Goal: Task Accomplishment & Management: Manage account settings

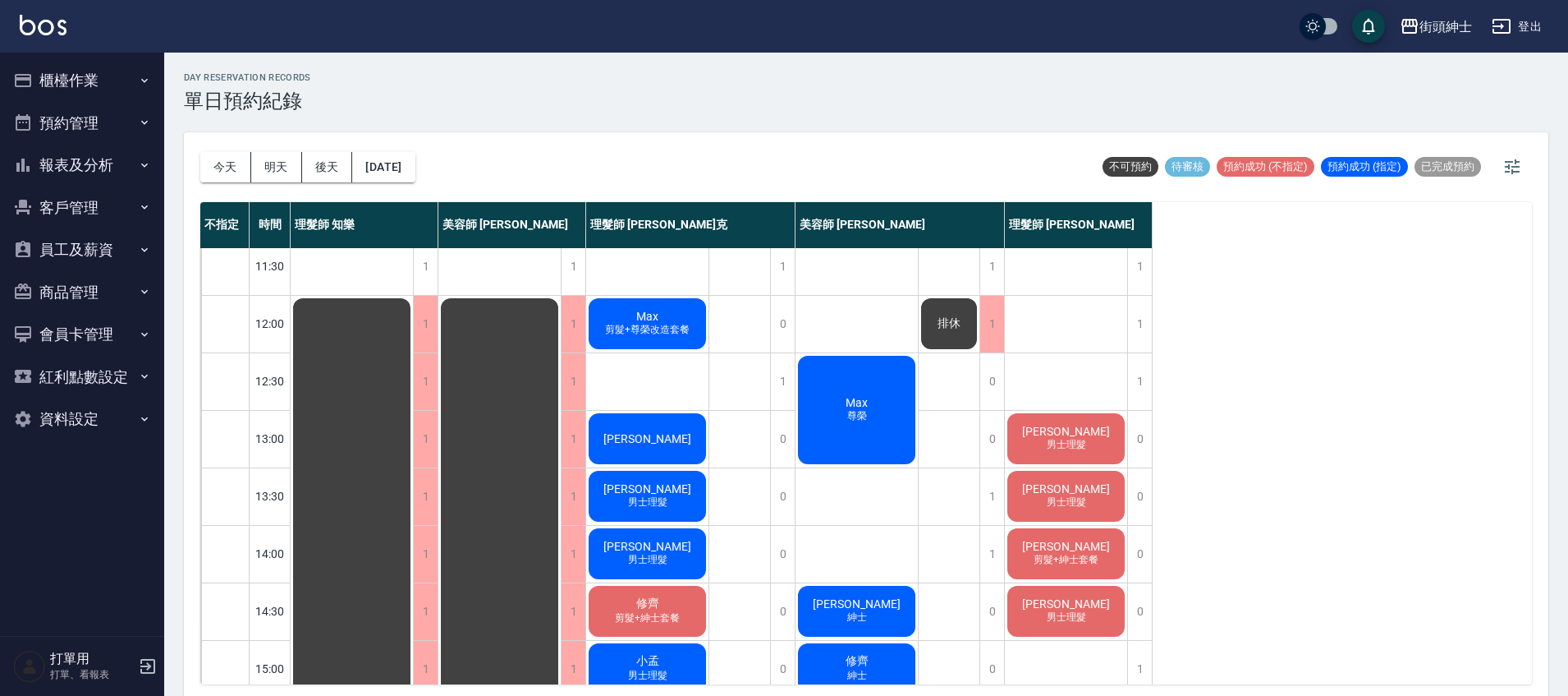
scroll to position [85, 0]
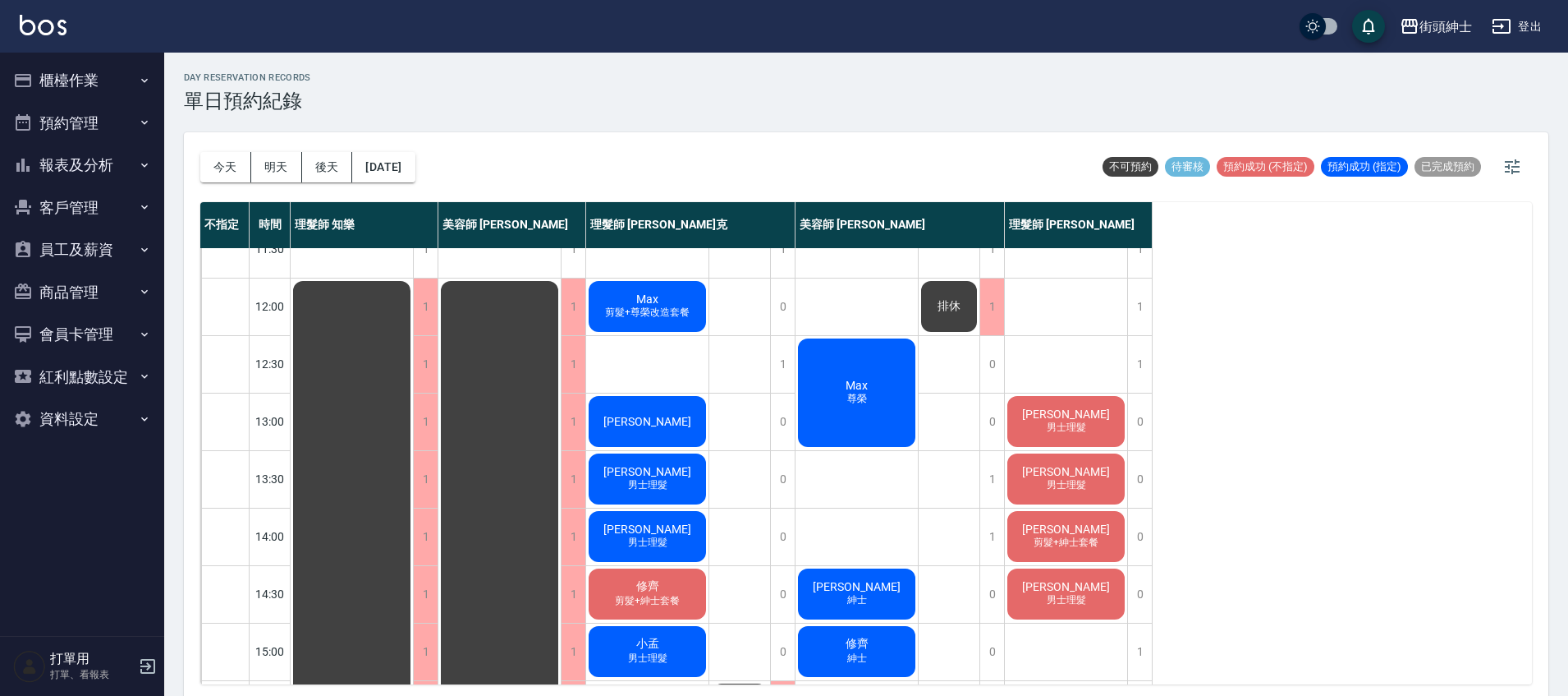
click at [672, 538] on div "[PERSON_NAME] 男士理髮" at bounding box center [647, 537] width 123 height 56
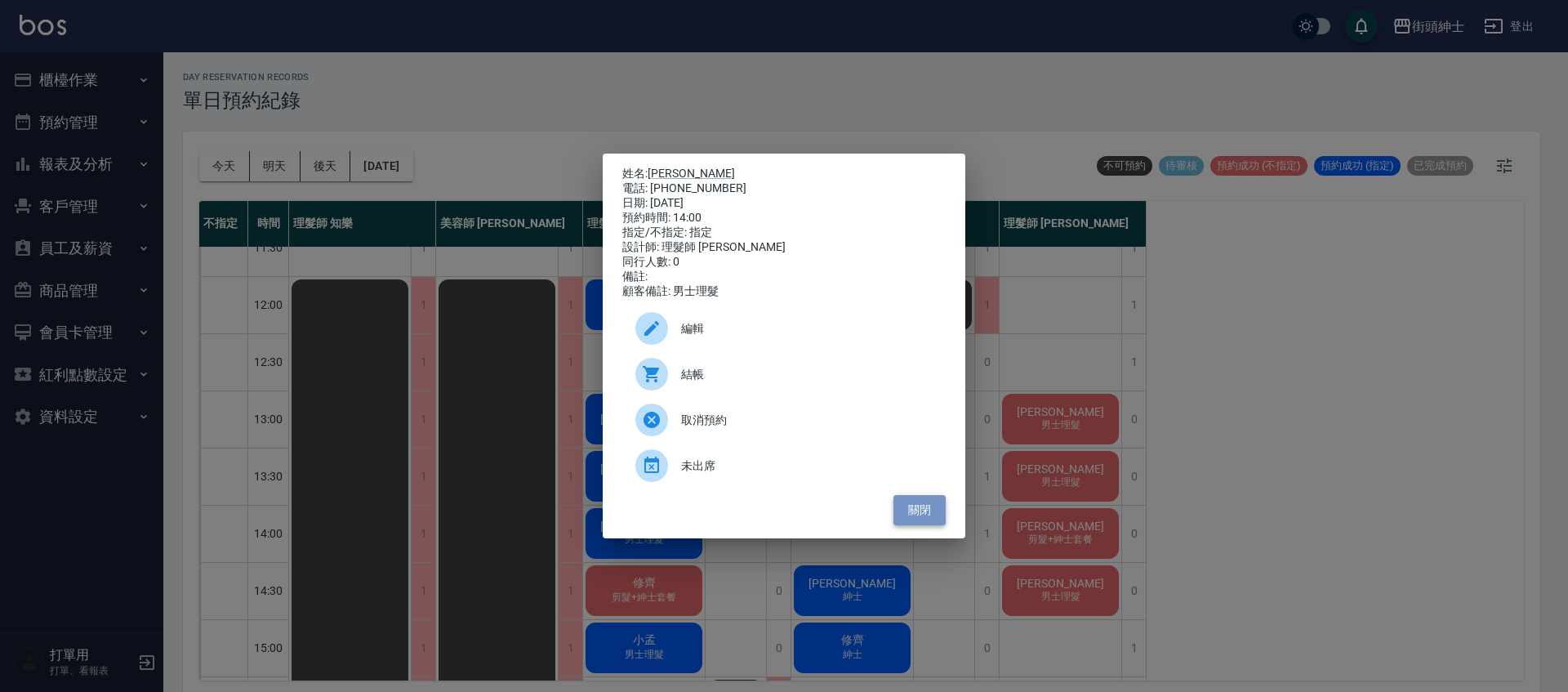
click at [923, 515] on button "關閉" at bounding box center [919, 509] width 52 height 30
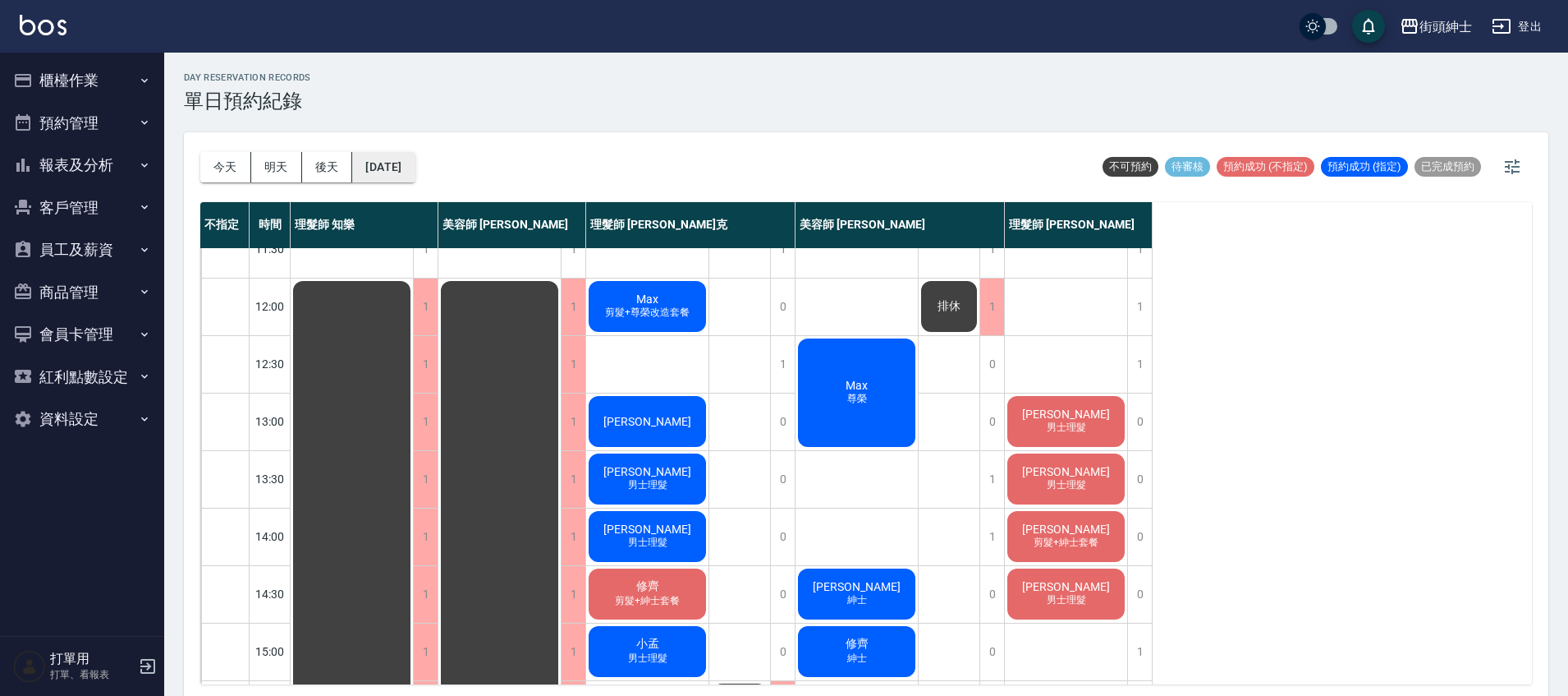
click at [408, 177] on button "[DATE]" at bounding box center [383, 167] width 63 height 30
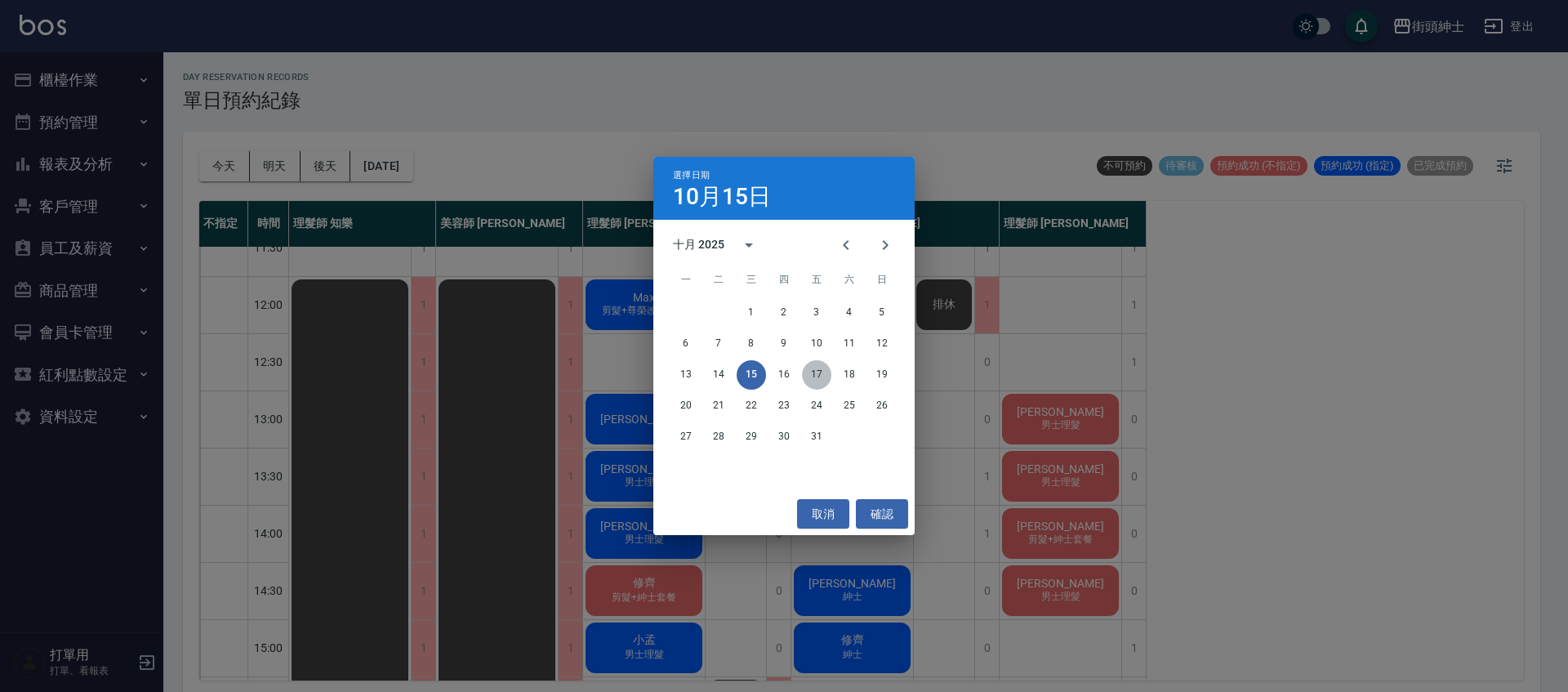
click at [818, 378] on button "17" at bounding box center [817, 375] width 30 height 30
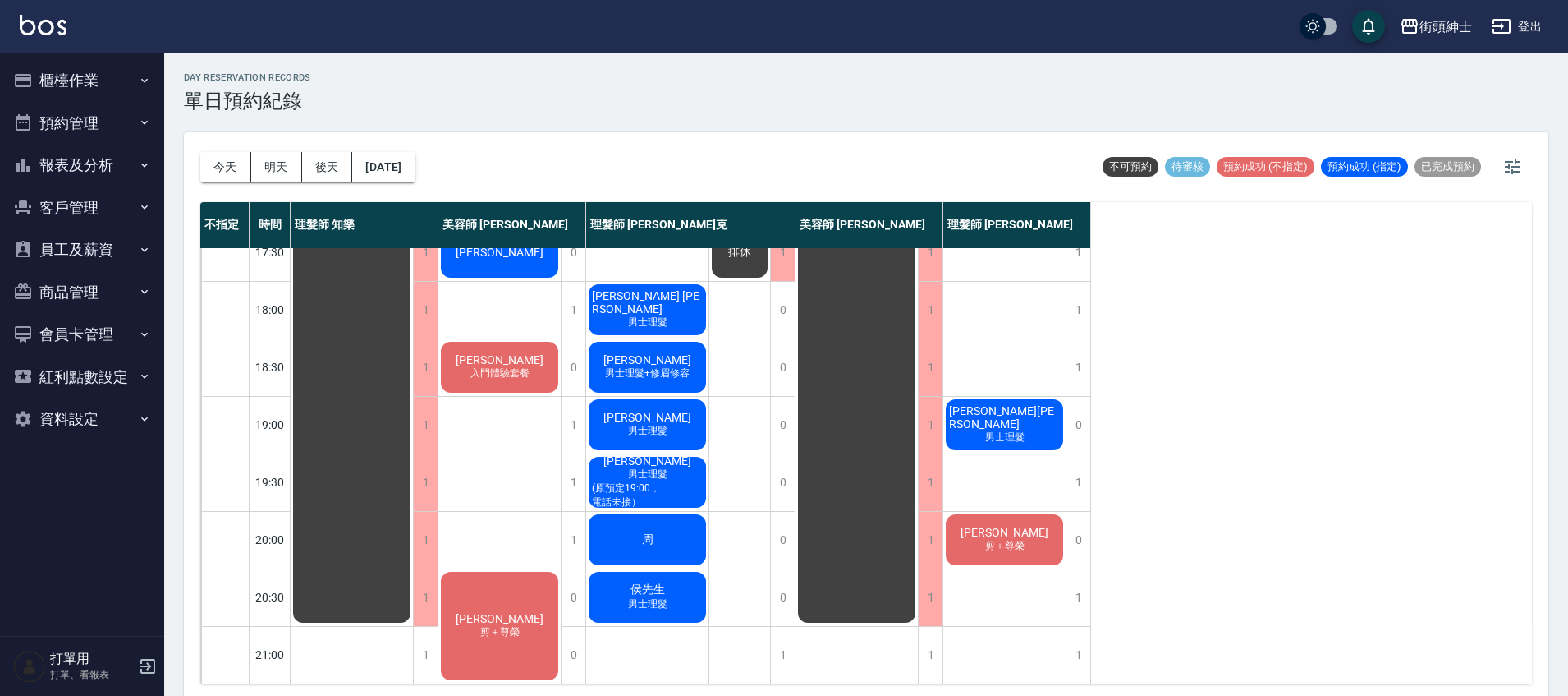
scroll to position [784, 0]
click at [572, 516] on div "1" at bounding box center [573, 540] width 24 height 57
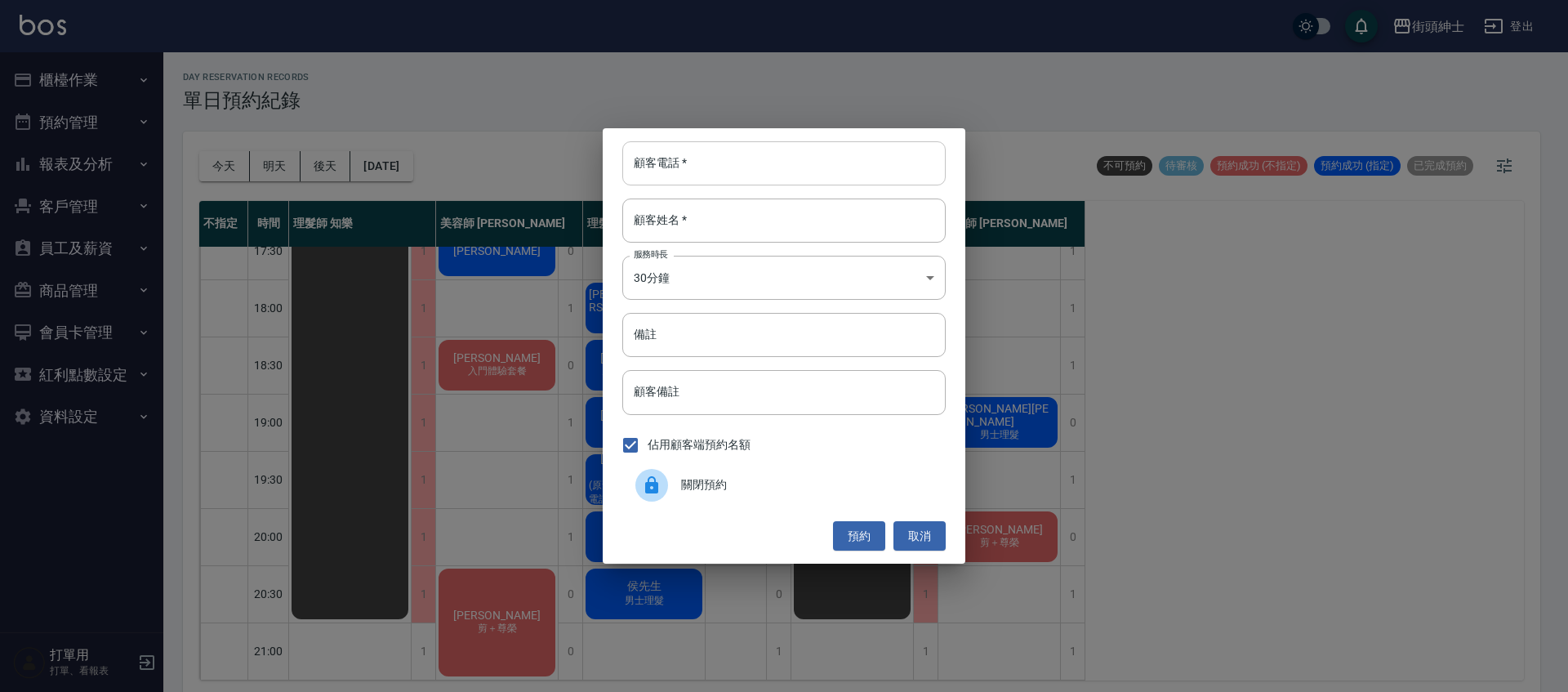
click at [718, 172] on input "顧客電話   *" at bounding box center [783, 163] width 323 height 44
type input "０"
type input "0905815634"
click at [870, 210] on input "顧客姓名   *" at bounding box center [783, 220] width 323 height 44
type input "5"
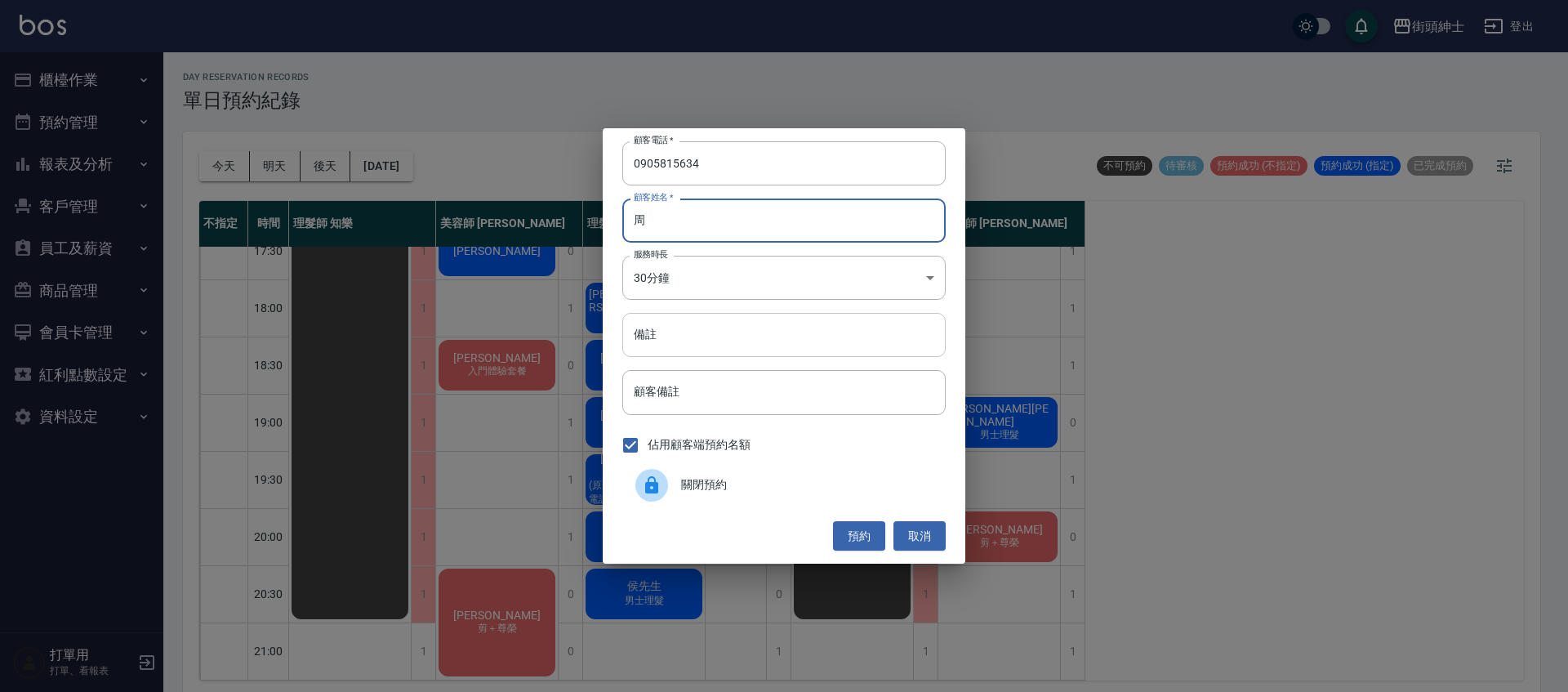
type input "周"
click at [819, 331] on input "備註" at bounding box center [783, 334] width 323 height 44
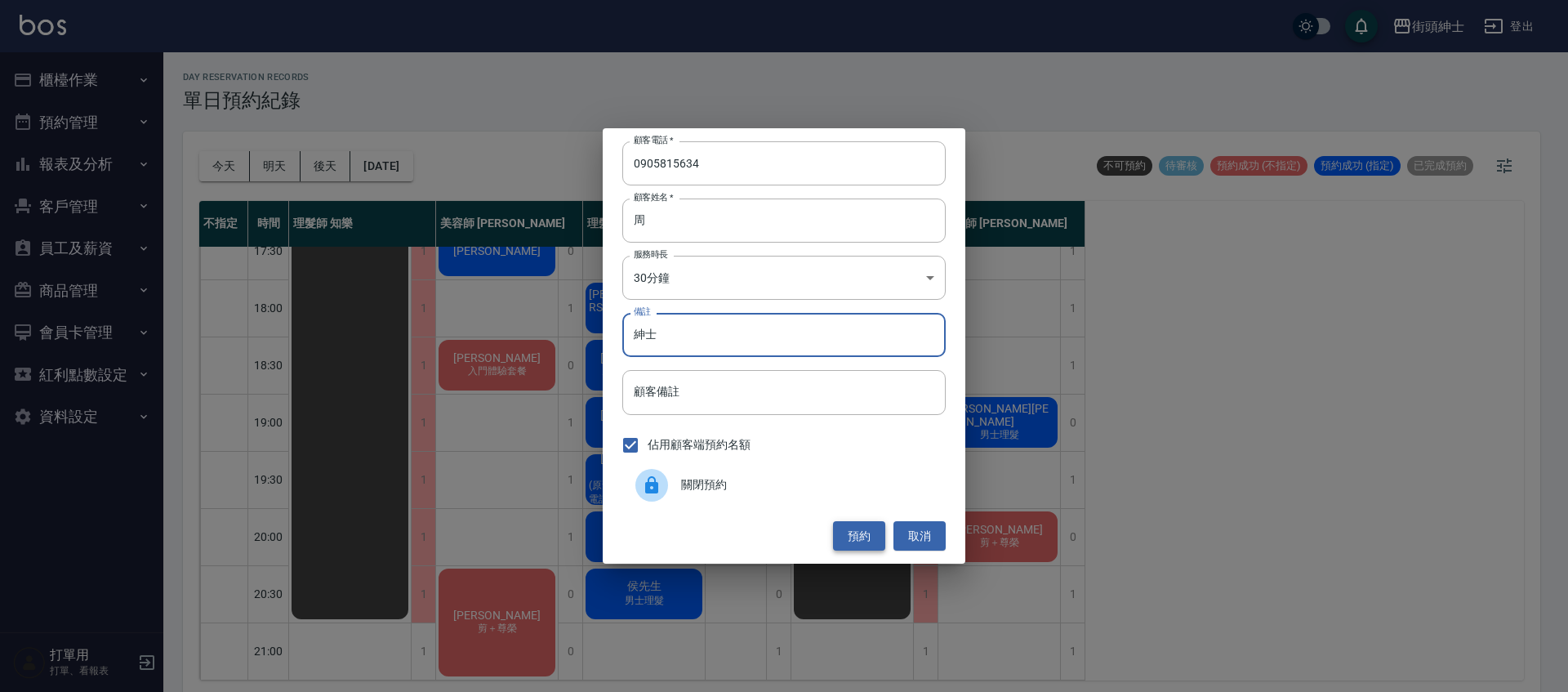
type input "紳士"
click at [866, 537] on button "預約" at bounding box center [858, 536] width 52 height 30
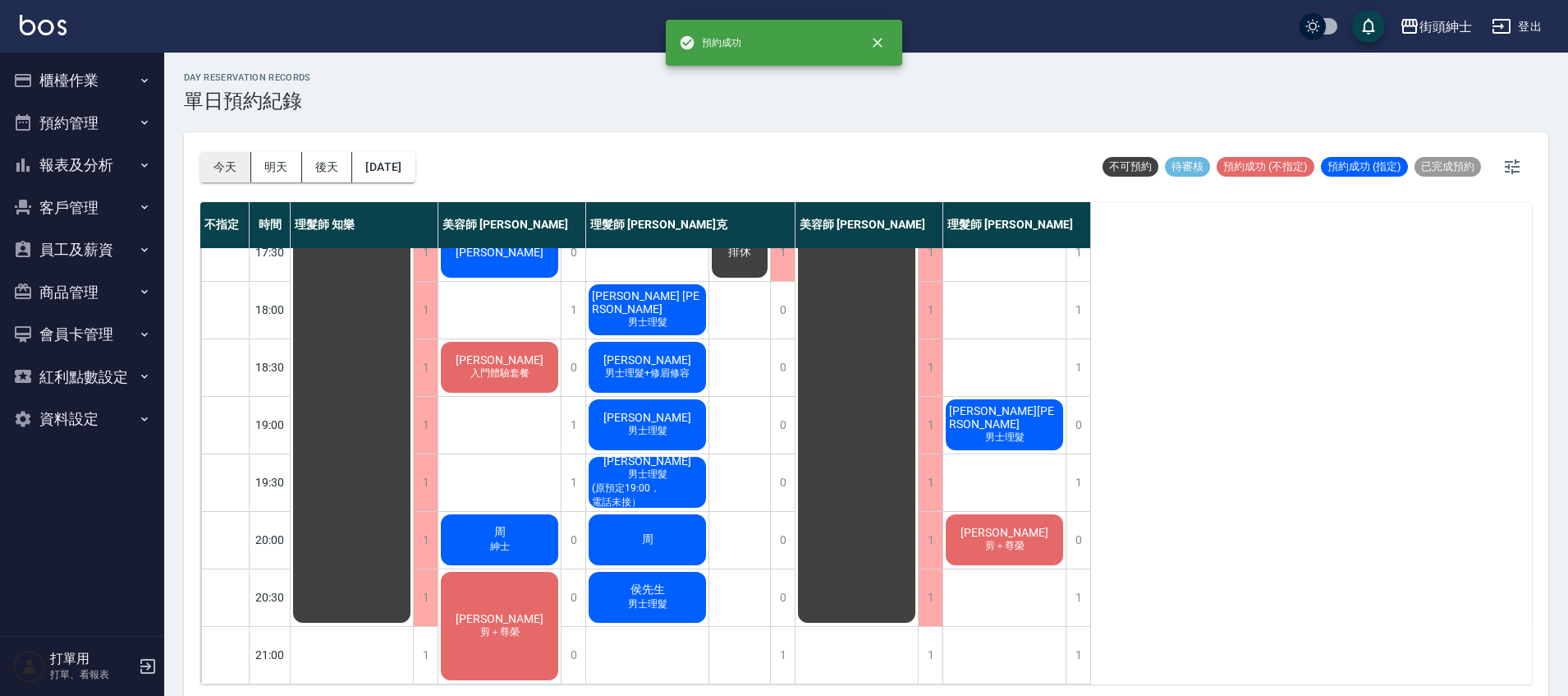
click at [237, 168] on button "今天" at bounding box center [226, 167] width 51 height 30
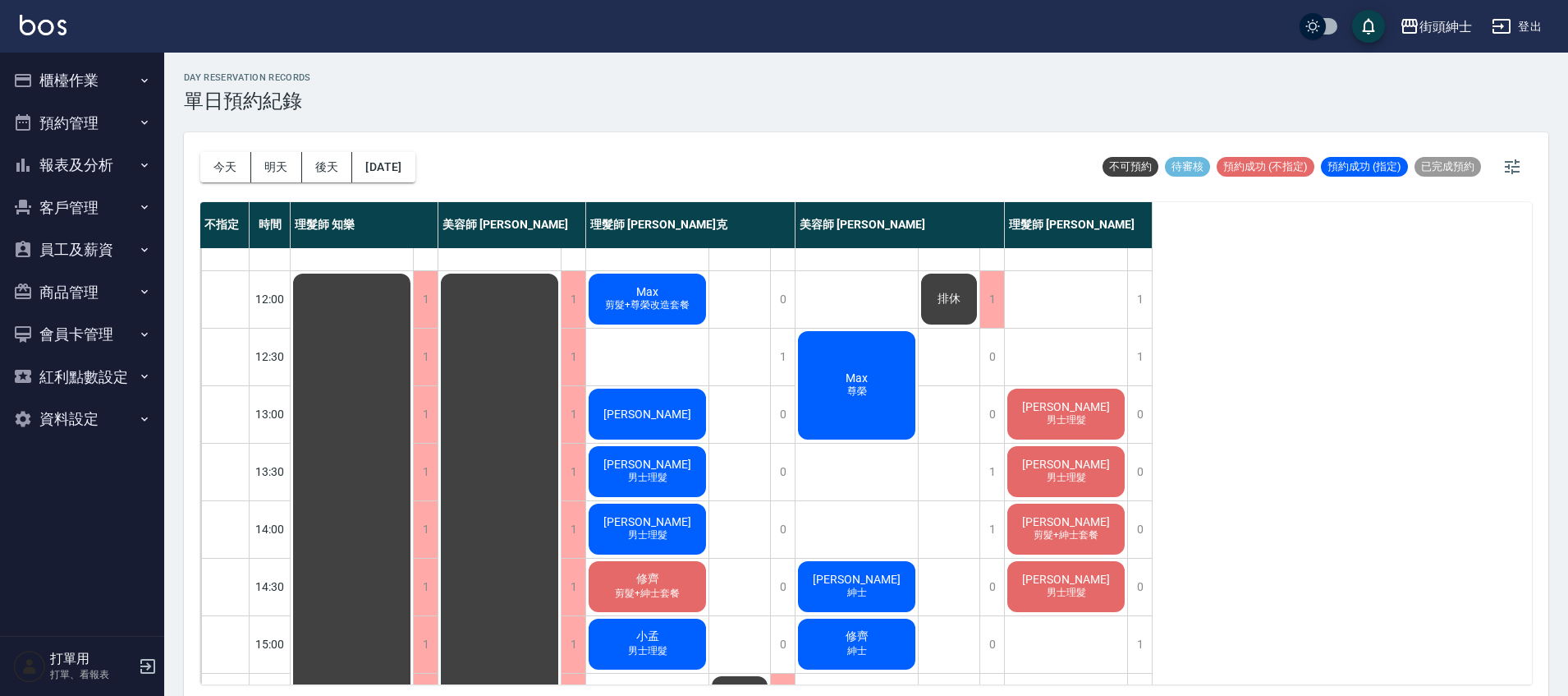
scroll to position [88, 0]
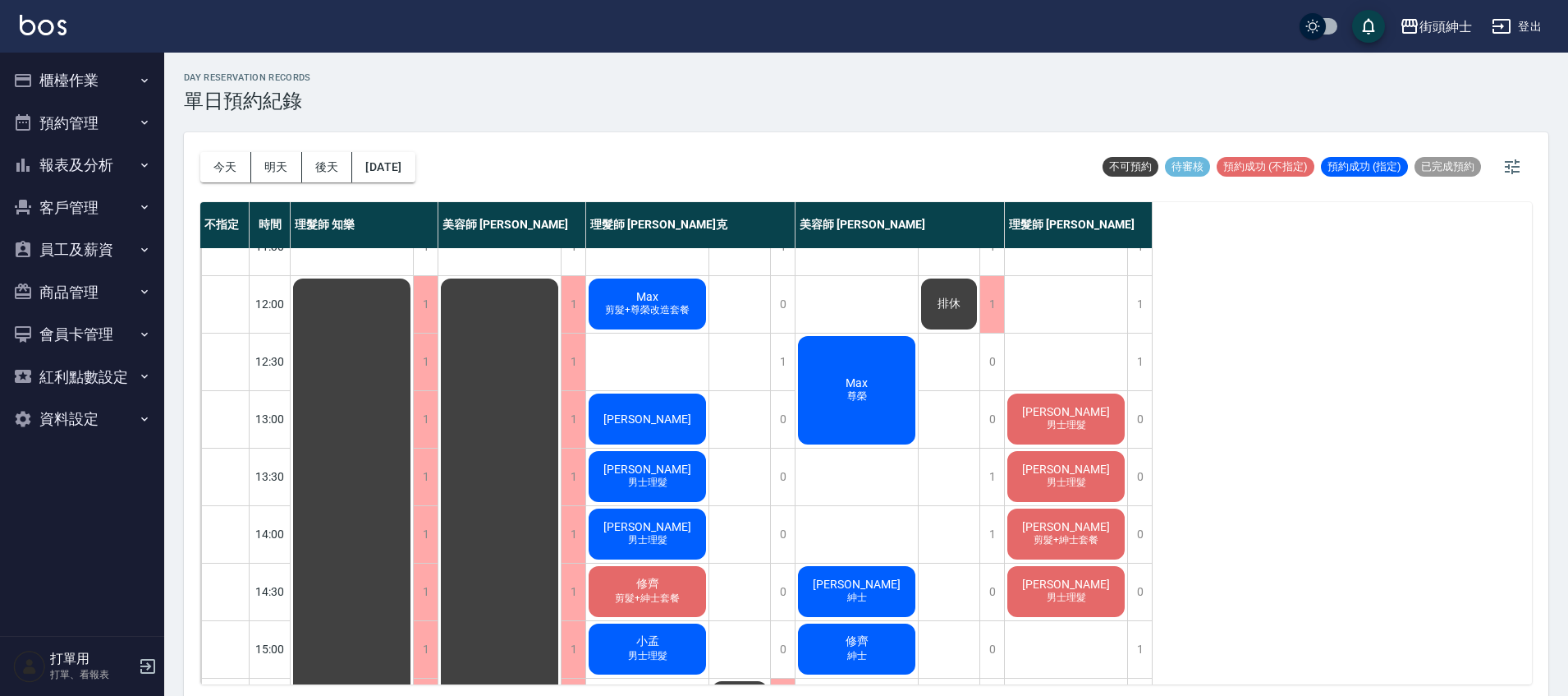
click at [1067, 538] on span "剪髮+紳士套餐" at bounding box center [1066, 540] width 71 height 14
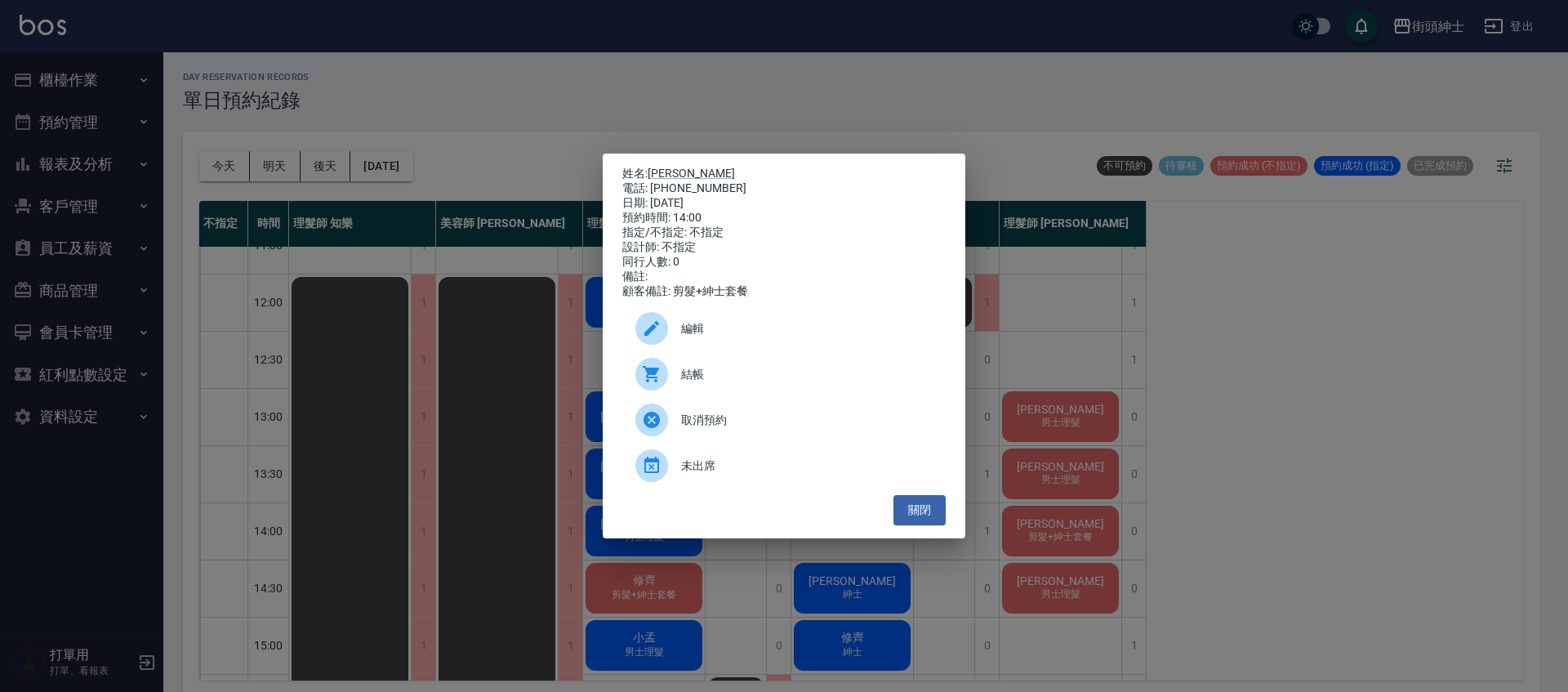
click at [804, 96] on div "姓名: [PERSON_NAME] 電話: [PHONE_NUMBER] 日期: [DATE] 預約時間: 14:00 指定/不指定: 不指定 設計師: 不指…" at bounding box center [784, 346] width 1568 height 692
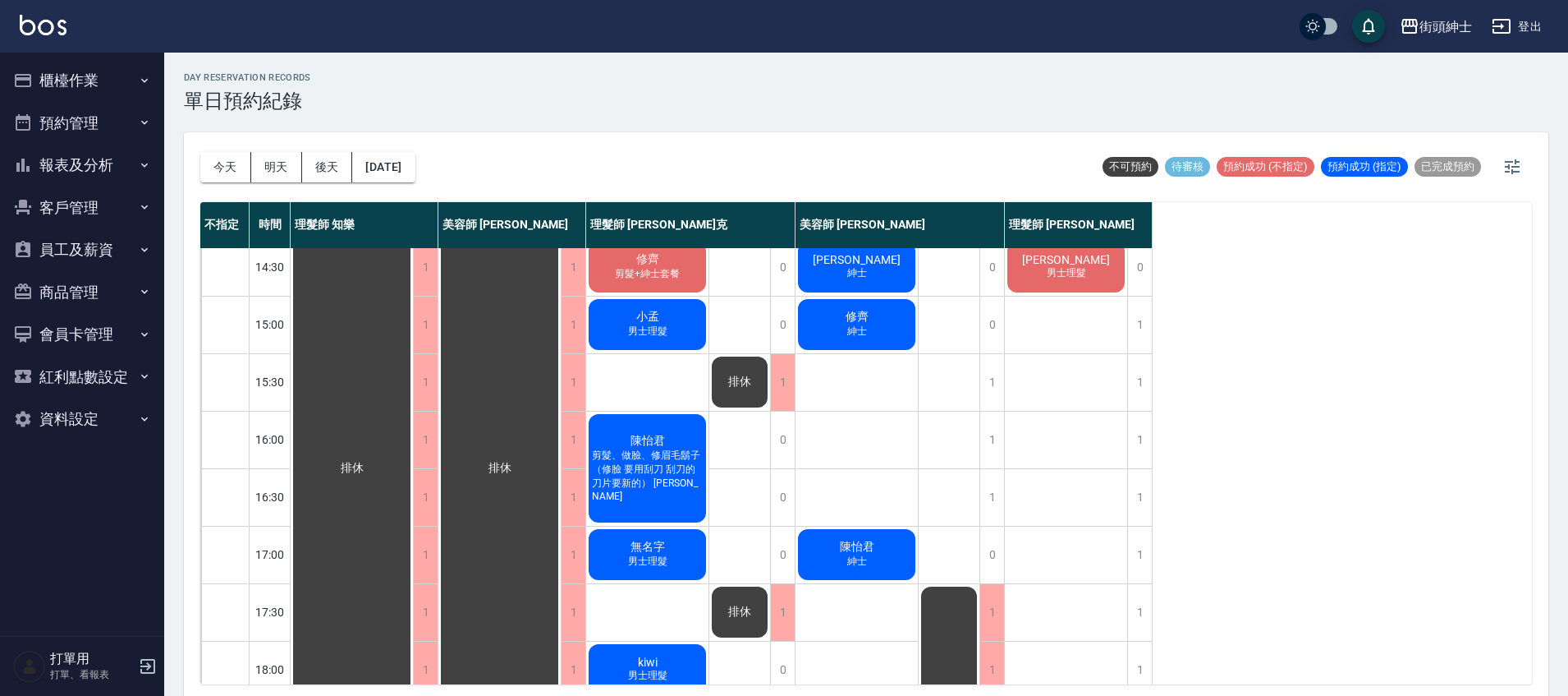
scroll to position [309, 0]
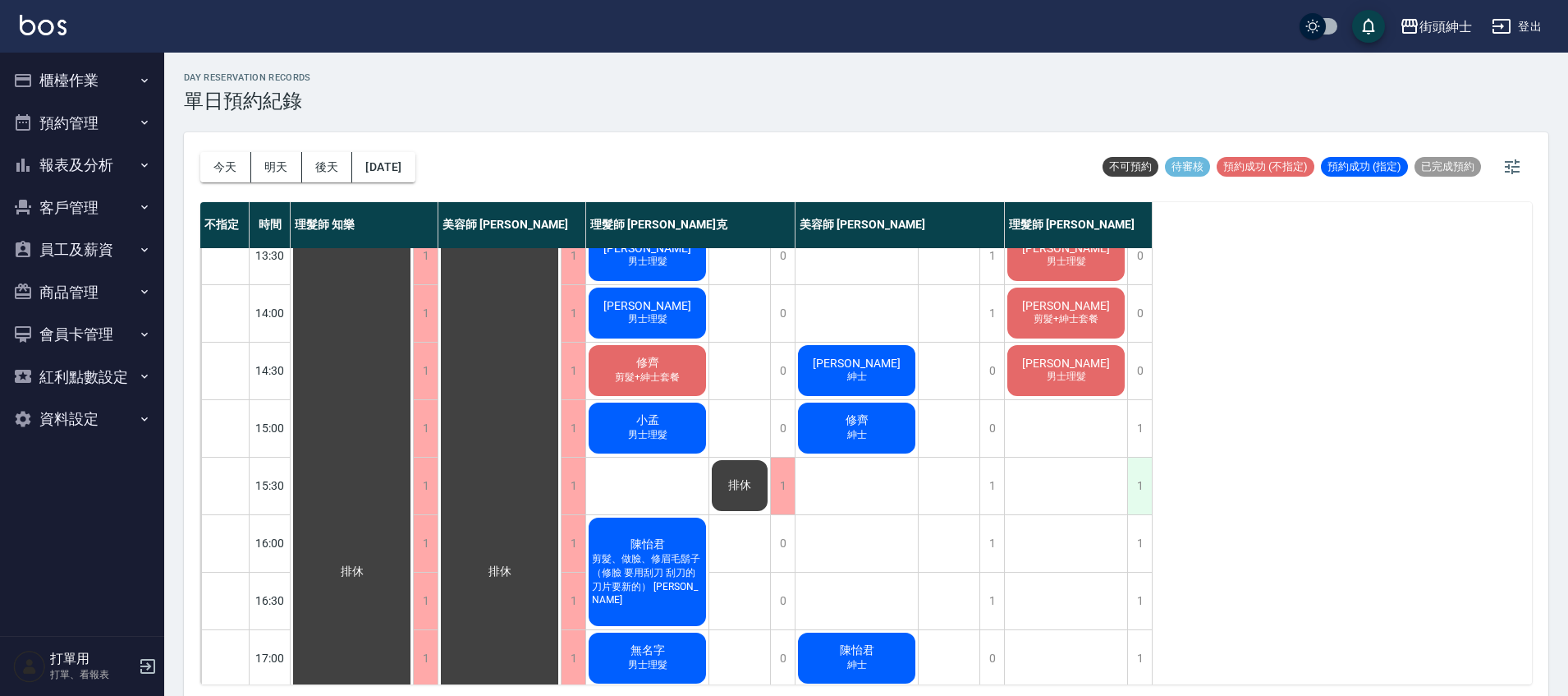
click at [1146, 484] on div "1" at bounding box center [1139, 485] width 24 height 57
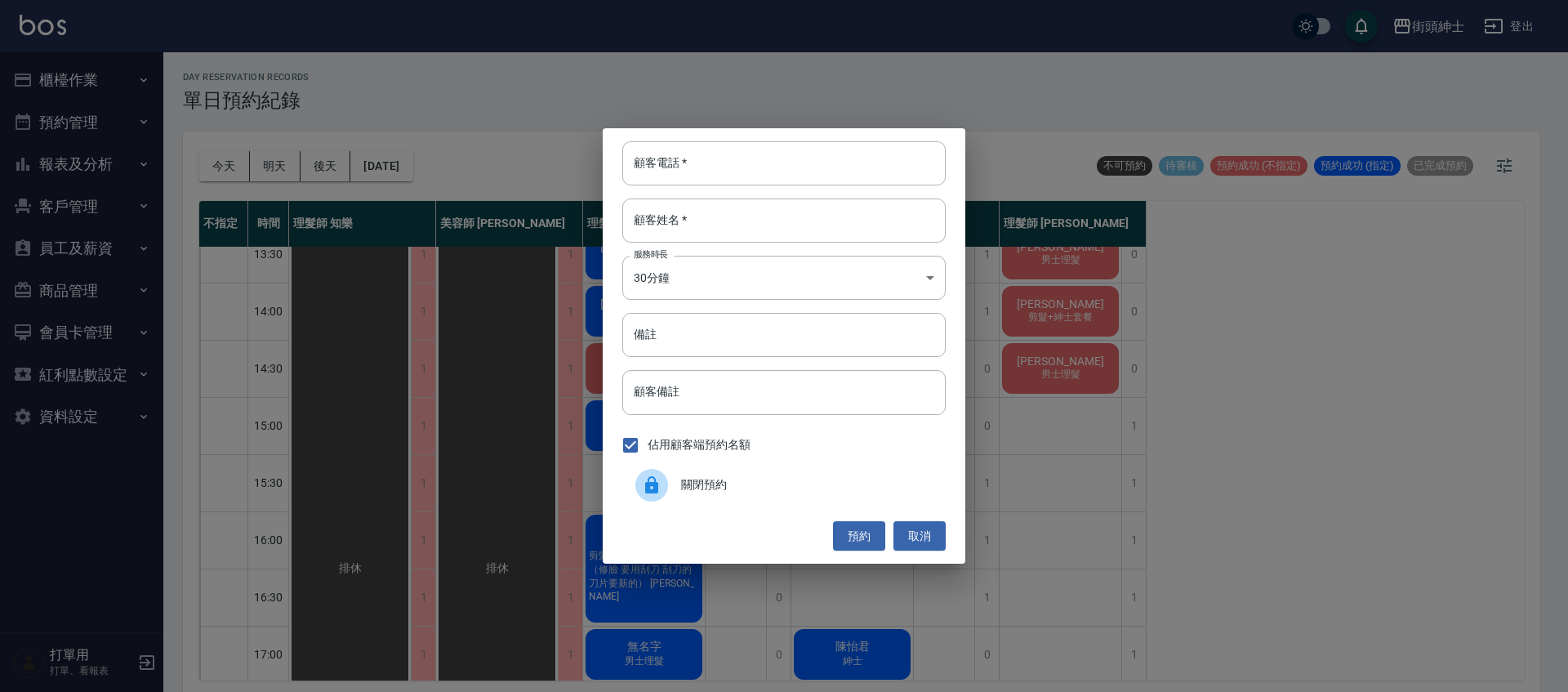
click at [794, 480] on span "關閉預約" at bounding box center [806, 484] width 251 height 17
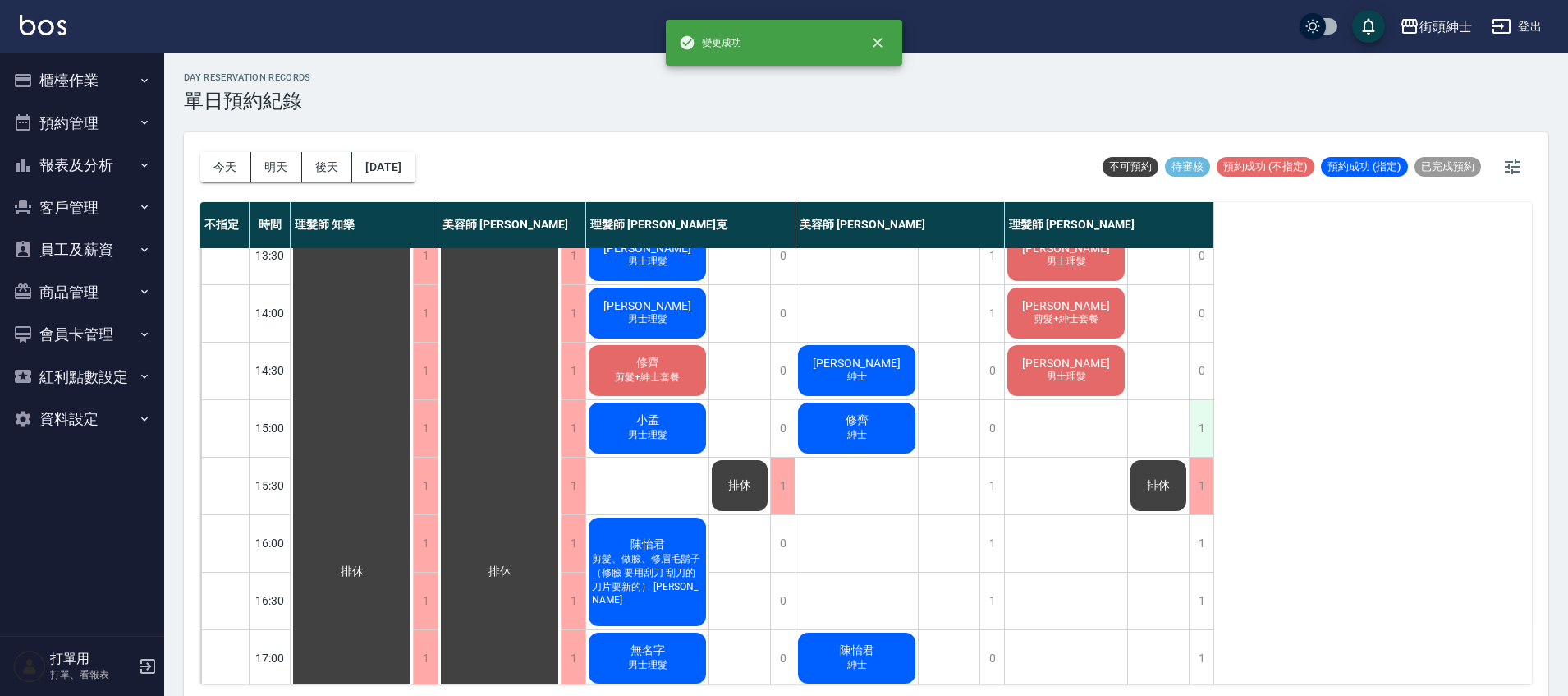
click at [1197, 423] on div "1" at bounding box center [1201, 428] width 24 height 57
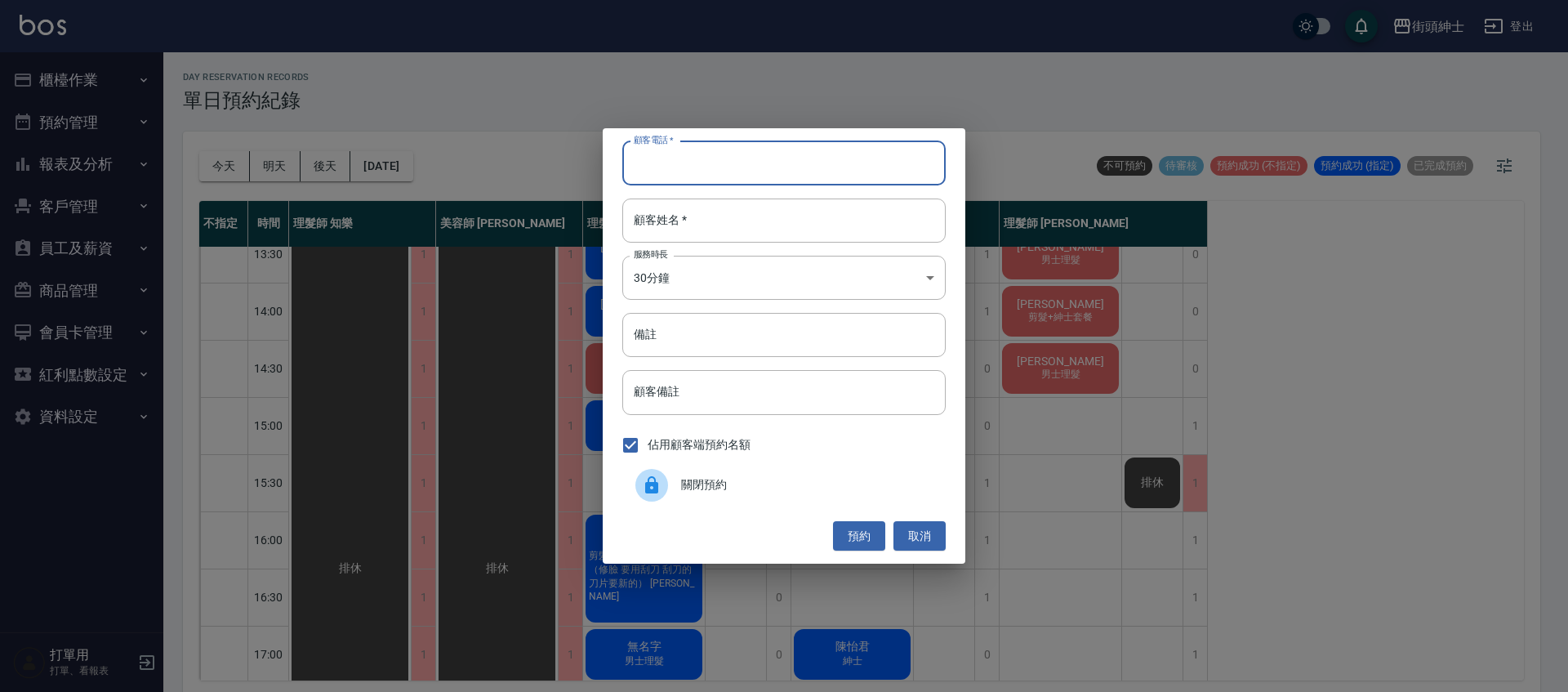
click at [755, 157] on input "顧客電話   *" at bounding box center [783, 163] width 323 height 44
type input "０"
type input "0953885398"
click at [845, 209] on input "顧客姓名   *" at bounding box center [783, 220] width 323 height 44
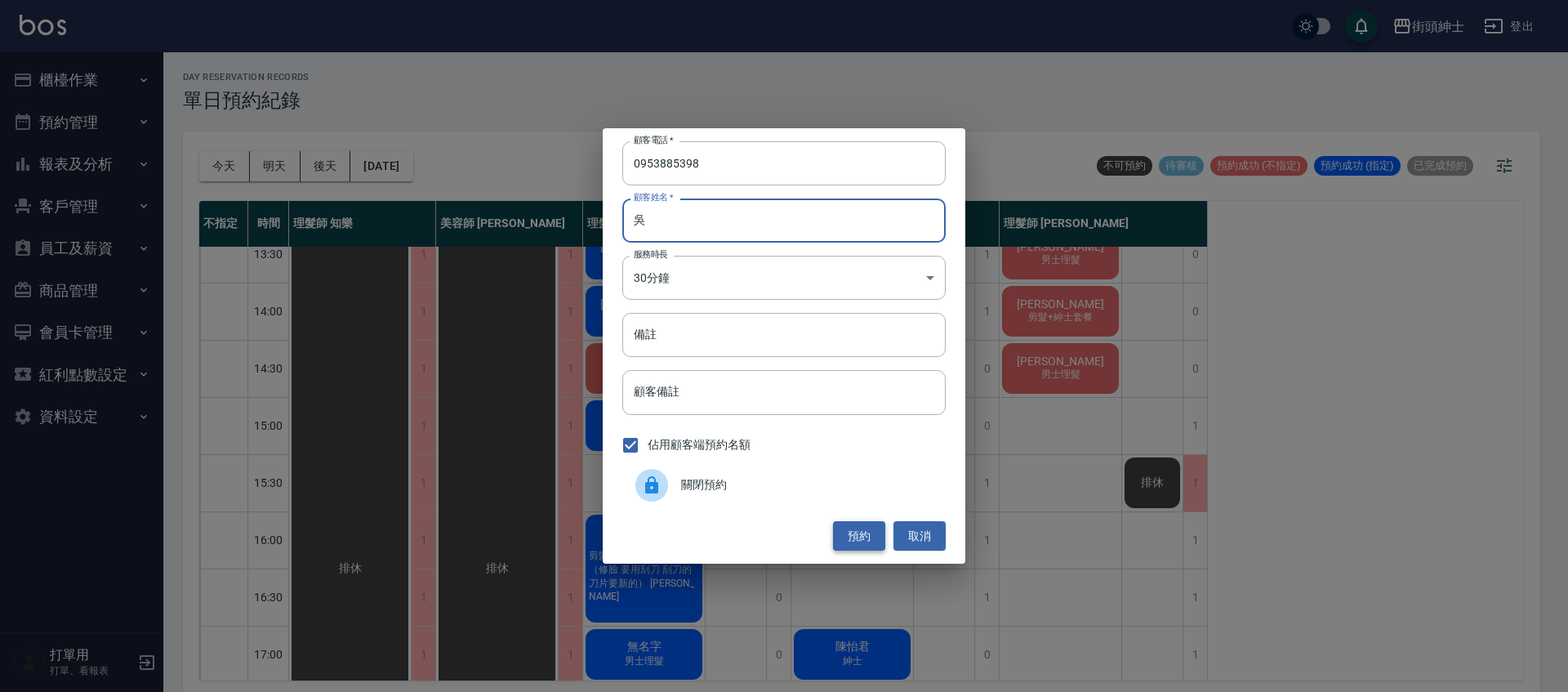
type input "吳"
click at [872, 535] on button "預約" at bounding box center [858, 536] width 52 height 30
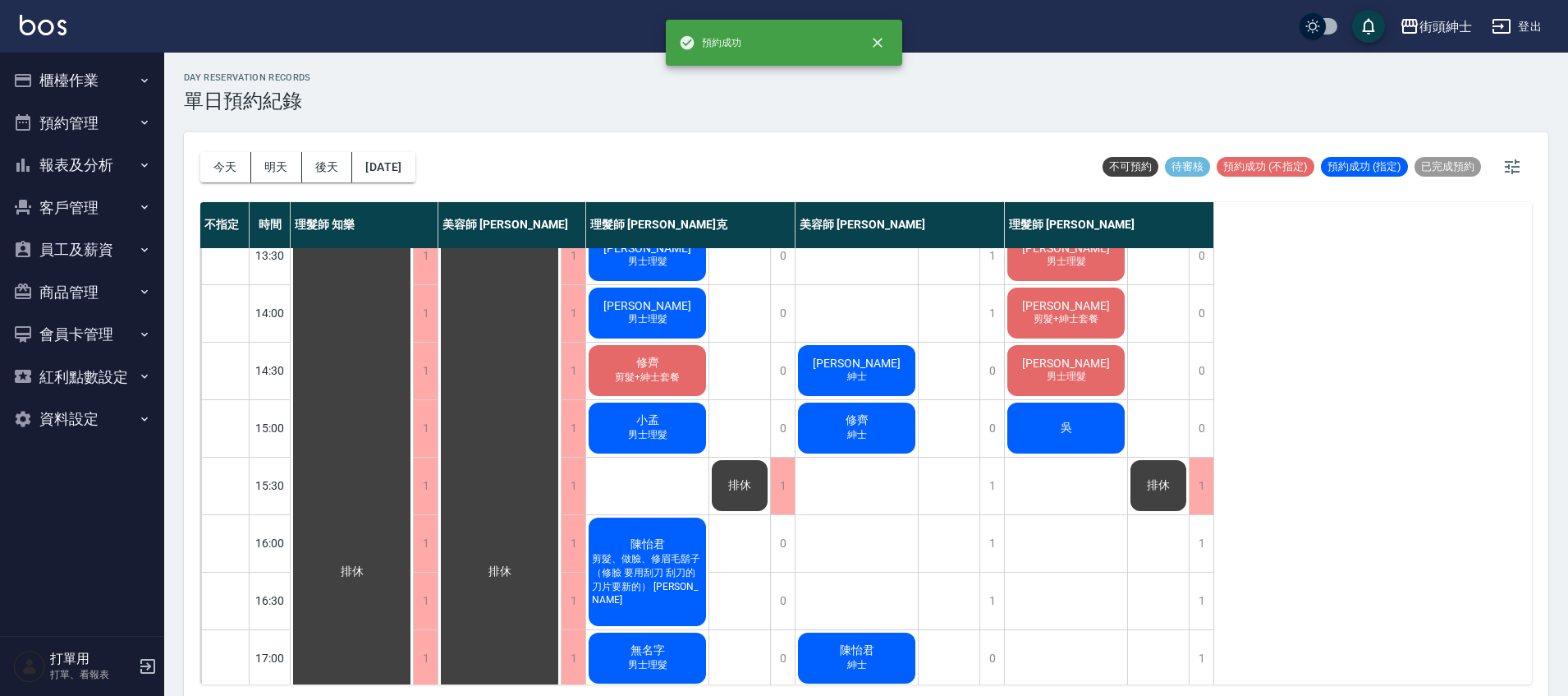
click at [1075, 450] on div "吳" at bounding box center [1065, 428] width 123 height 56
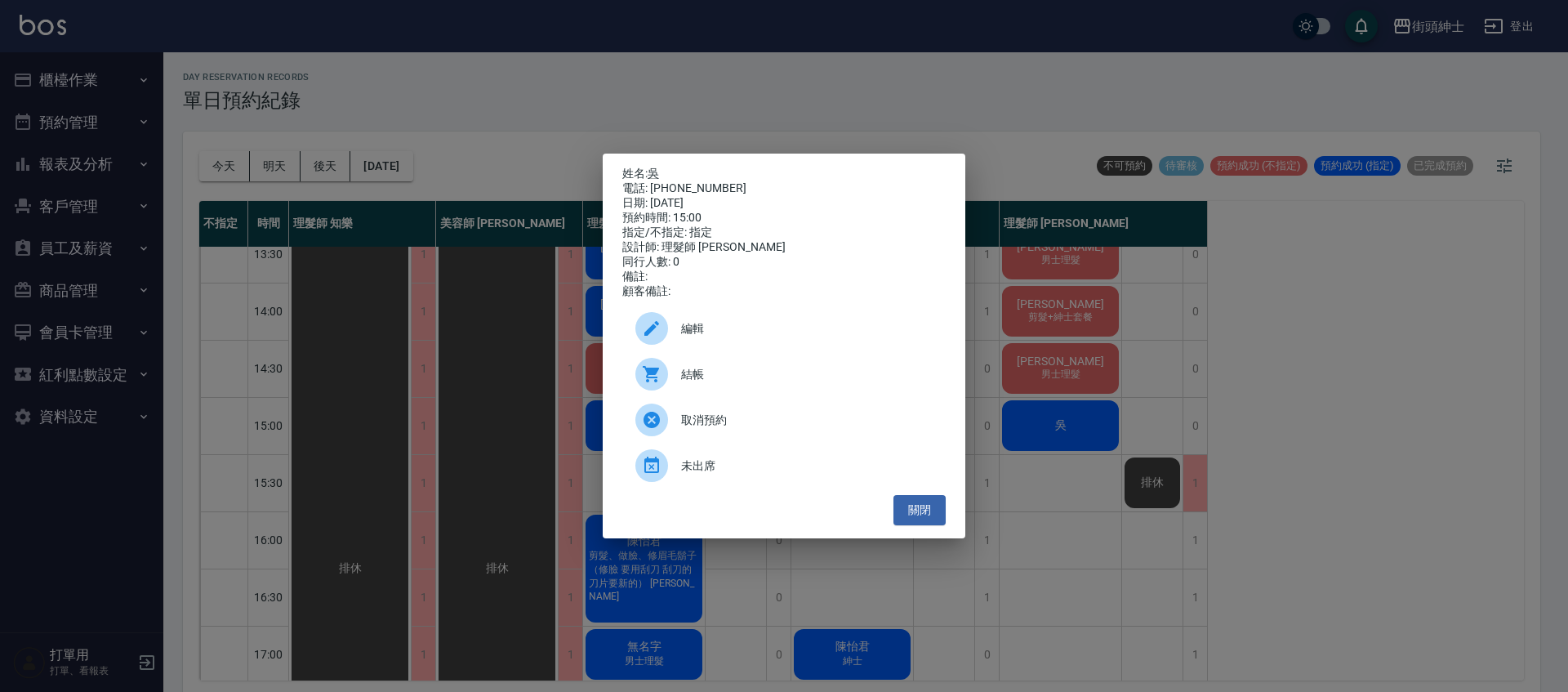
click at [708, 337] on span "編輯" at bounding box center [806, 329] width 251 height 17
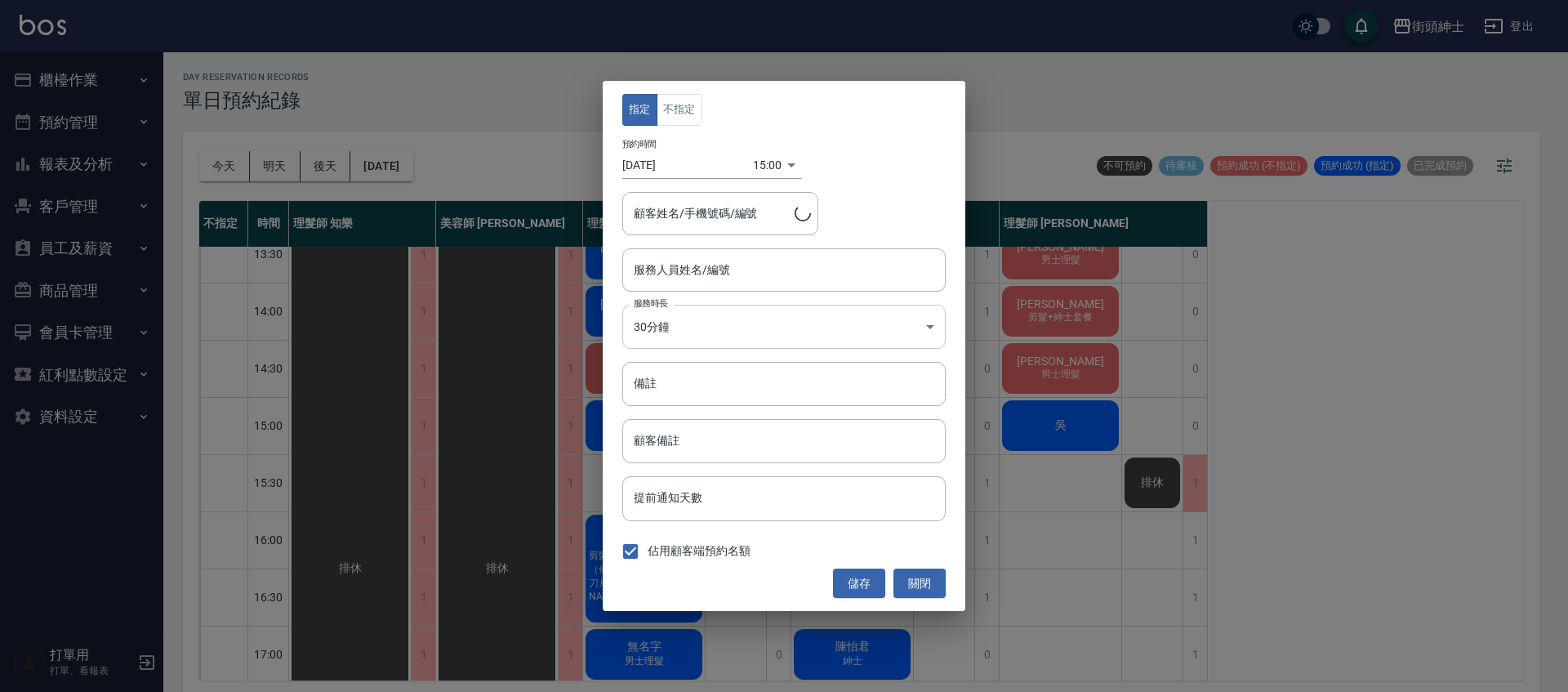
type input "吳/0953885398"
type input "理髮師 [PERSON_NAME](無代號)"
click at [694, 124] on button "不指定" at bounding box center [679, 110] width 46 height 32
click at [866, 590] on button "儲存" at bounding box center [858, 583] width 52 height 30
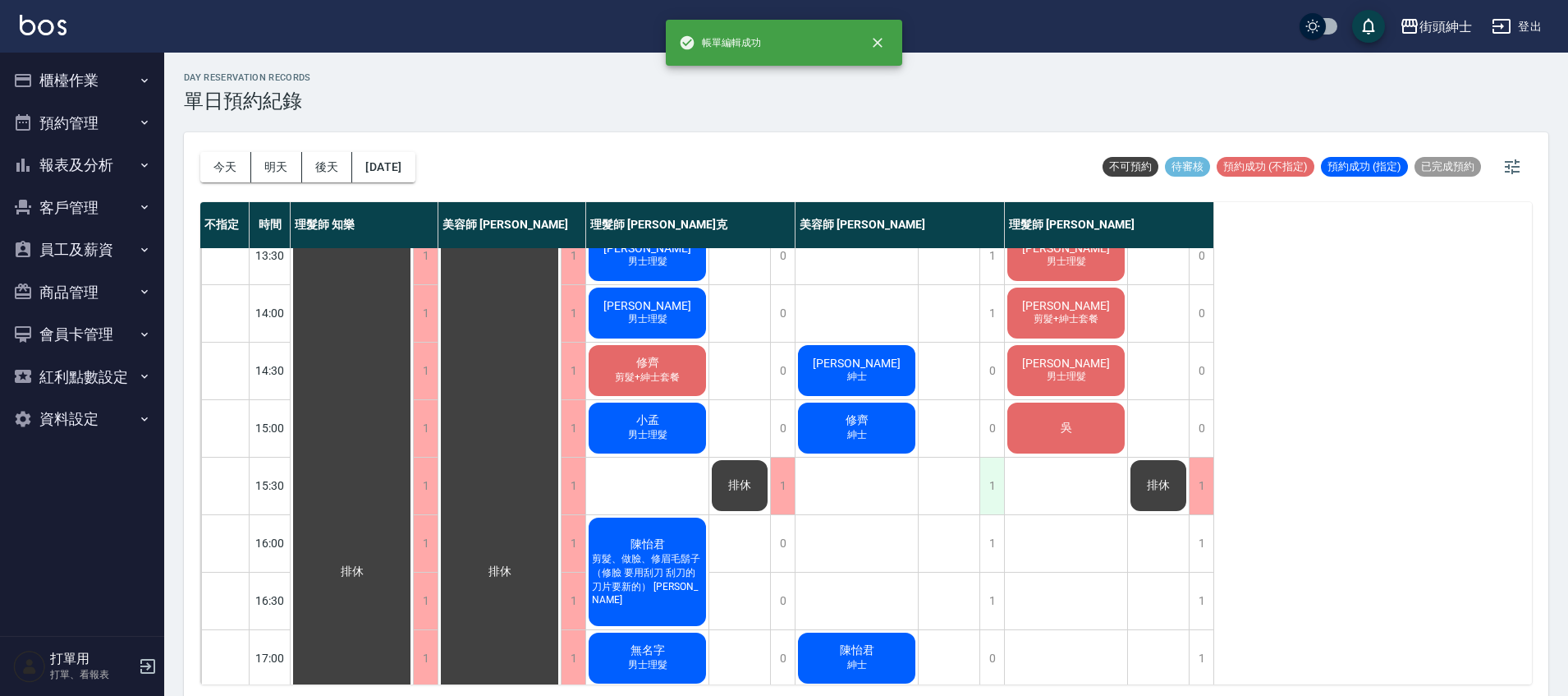
click at [989, 496] on div "1" at bounding box center [991, 485] width 24 height 57
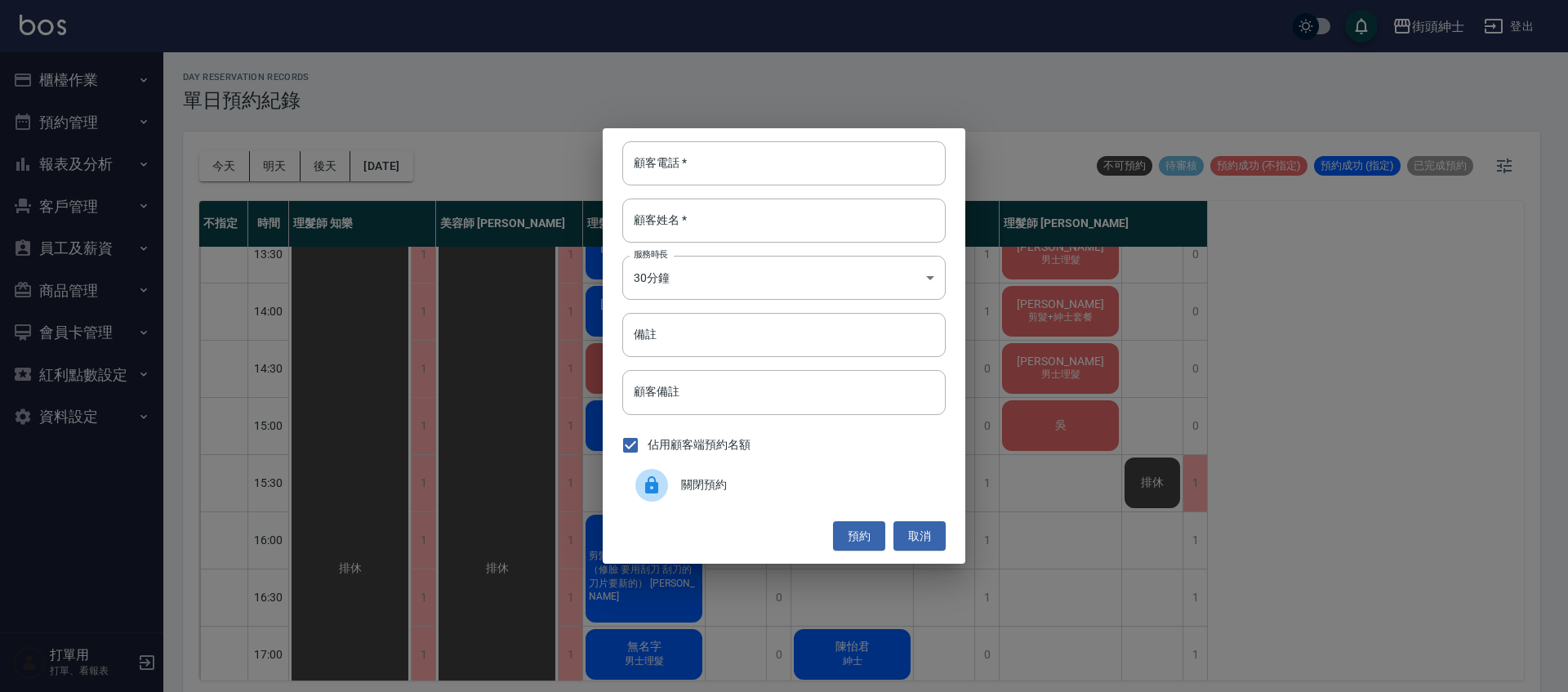
click at [1237, 419] on div "顧客電話   * 顧客電話   * 顧客姓名   * 顧客姓名   * 服務時長 30分鐘 1 服務時長 備註 備註 顧客備註 顧客備註 佔用顧客端預約名額 …" at bounding box center [784, 346] width 1568 height 692
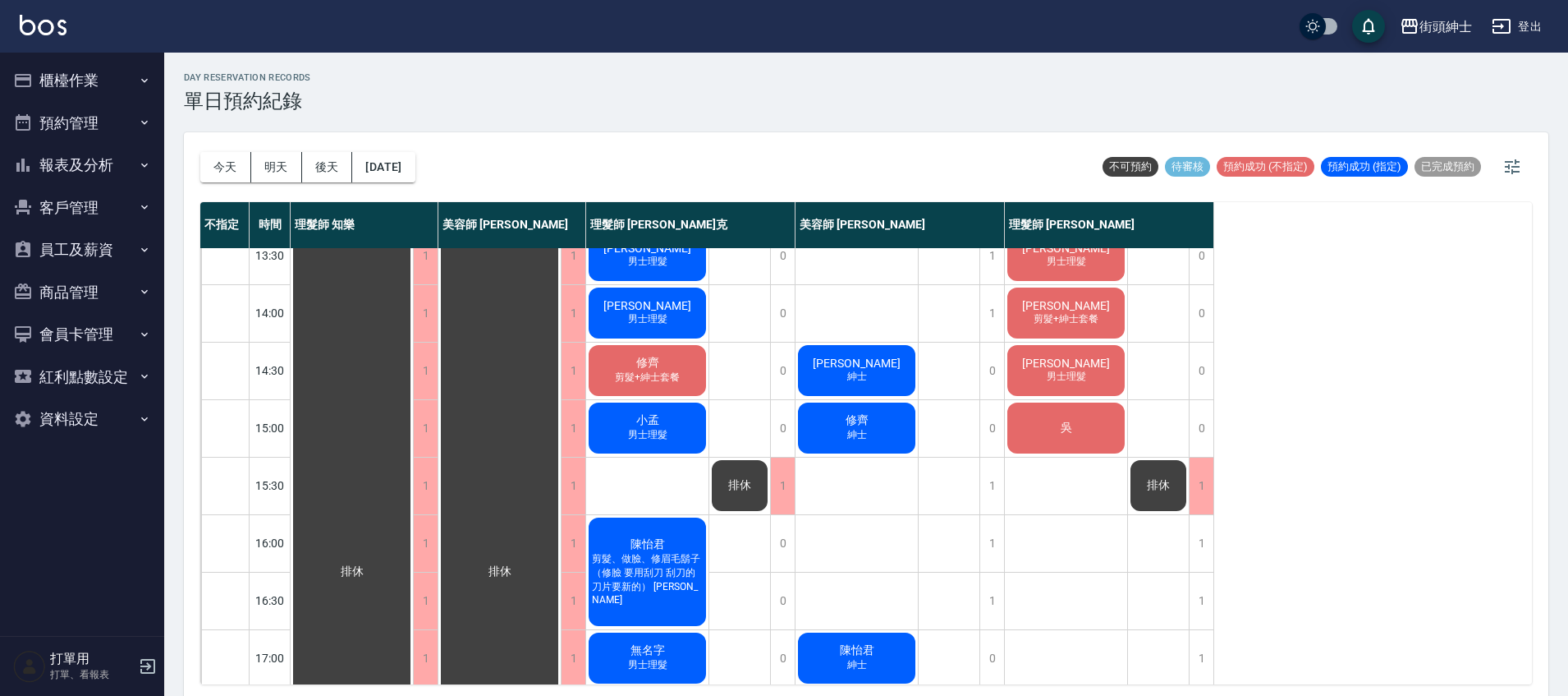
click at [1074, 422] on span "吳" at bounding box center [1066, 428] width 18 height 15
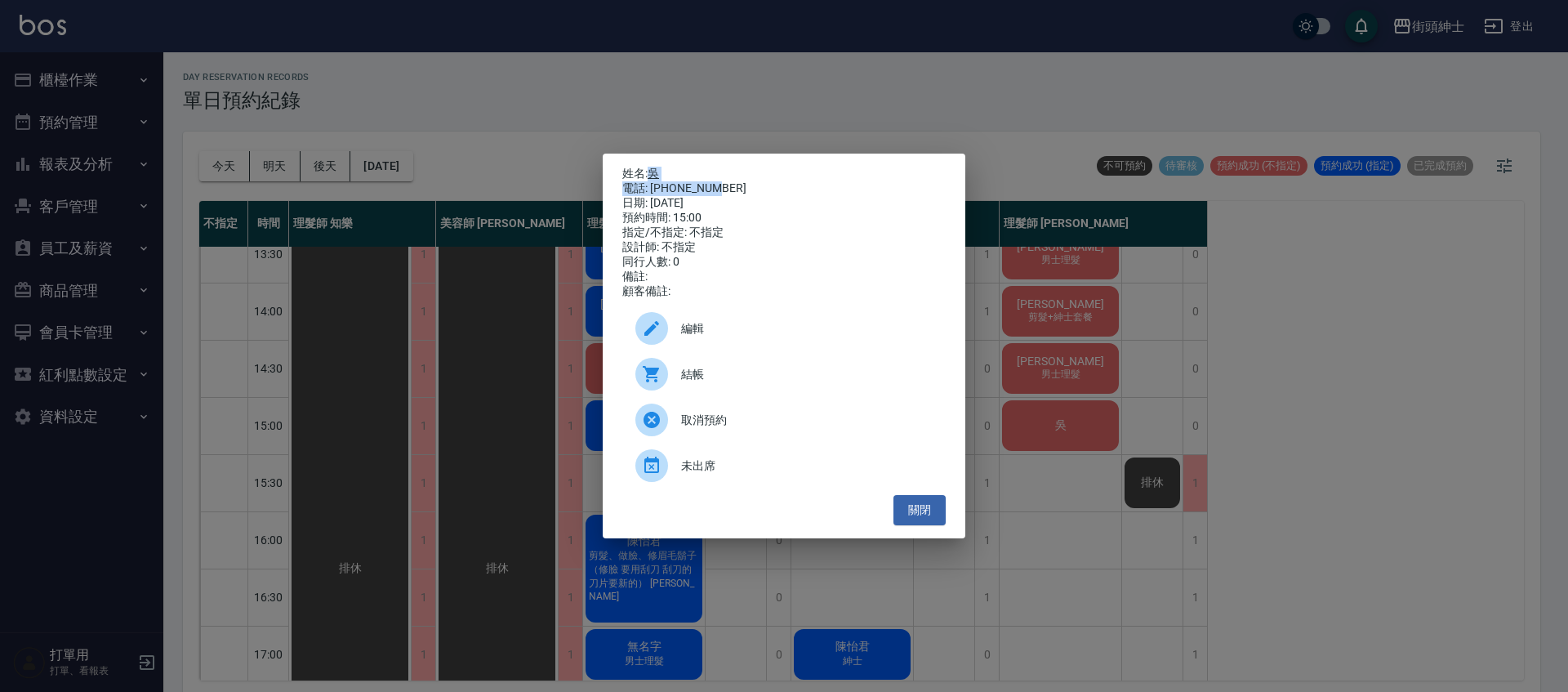
drag, startPoint x: 648, startPoint y: 169, endPoint x: 720, endPoint y: 184, distance: 73.5
click at [720, 184] on div "姓名: 吳 電話: [PHONE_NUMBER] 日期: [DATE] 預約時間: 15:00 指定/不指定: 不指定 設計師: 不指定 同行人數: 0 備註…" at bounding box center [783, 233] width 323 height 132
copy div "吳 電話: [PHONE_NUMBER]"
click at [890, 102] on div "姓名: 吳 電話: [PHONE_NUMBER] 日期: [DATE] 預約時間: 15:00 指定/不指定: 不指定 設計師: 不指定 同行人數: 0 備註…" at bounding box center [784, 346] width 1568 height 692
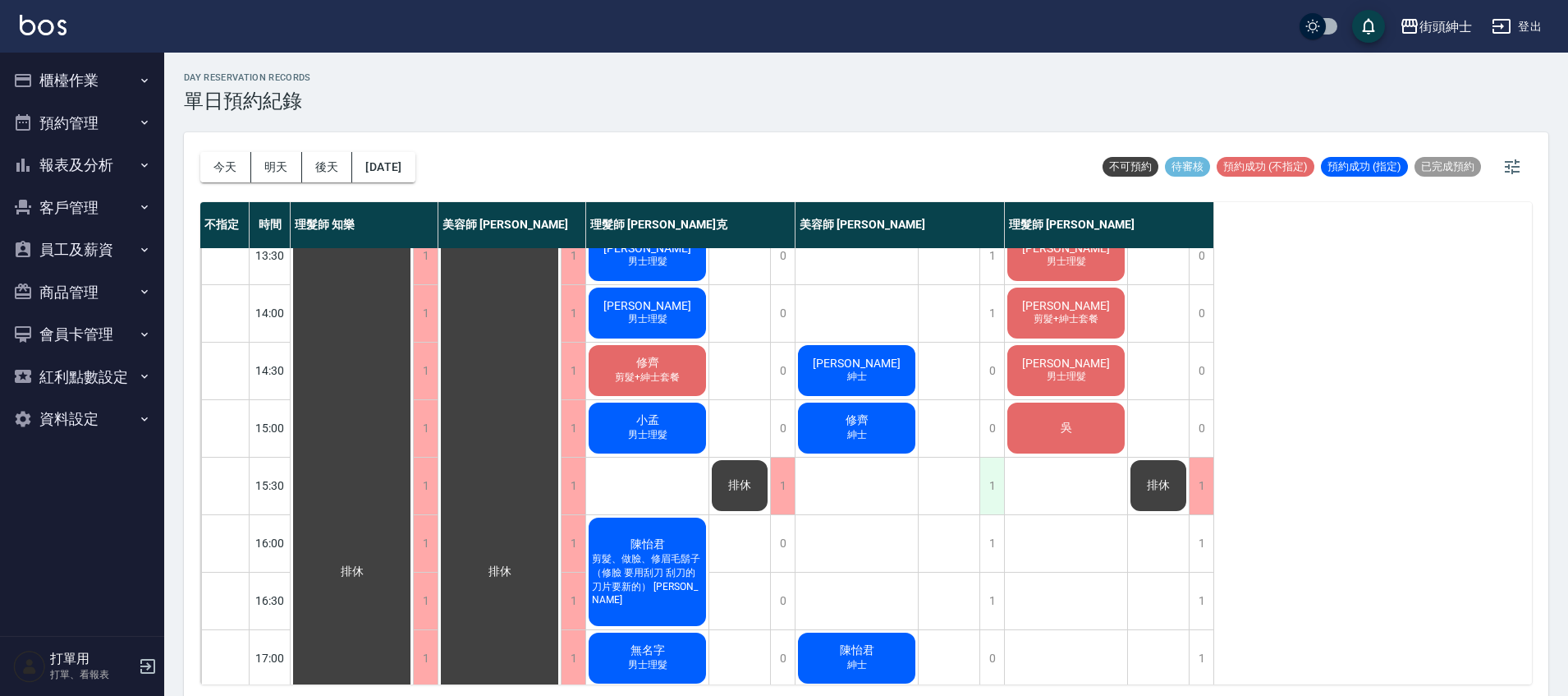
click at [989, 482] on div "1" at bounding box center [991, 485] width 24 height 57
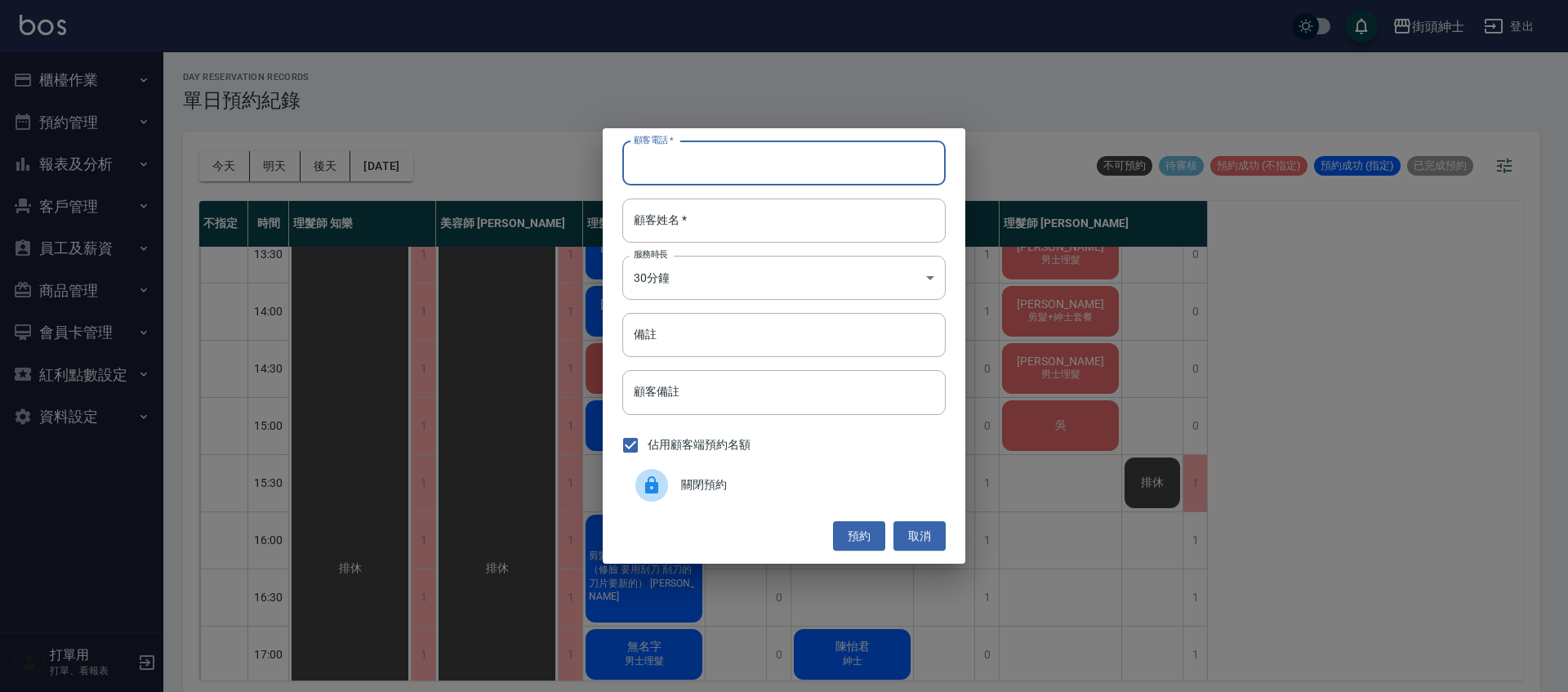
click at [760, 181] on input "顧客電話   *" at bounding box center [783, 163] width 323 height 44
paste input "吳 電話: [PHONE_NUMBER]"
drag, startPoint x: 682, startPoint y: 163, endPoint x: 594, endPoint y: 164, distance: 88.0
click at [594, 164] on div "顧客電話   * 吳 電話: [PHONE_NUMBER] 顧客電話   * 顧客姓名   * 顧客姓名   * 服務時長 30分鐘 1 服務時長 備註 備註…" at bounding box center [784, 346] width 1568 height 692
type input "0953885398"
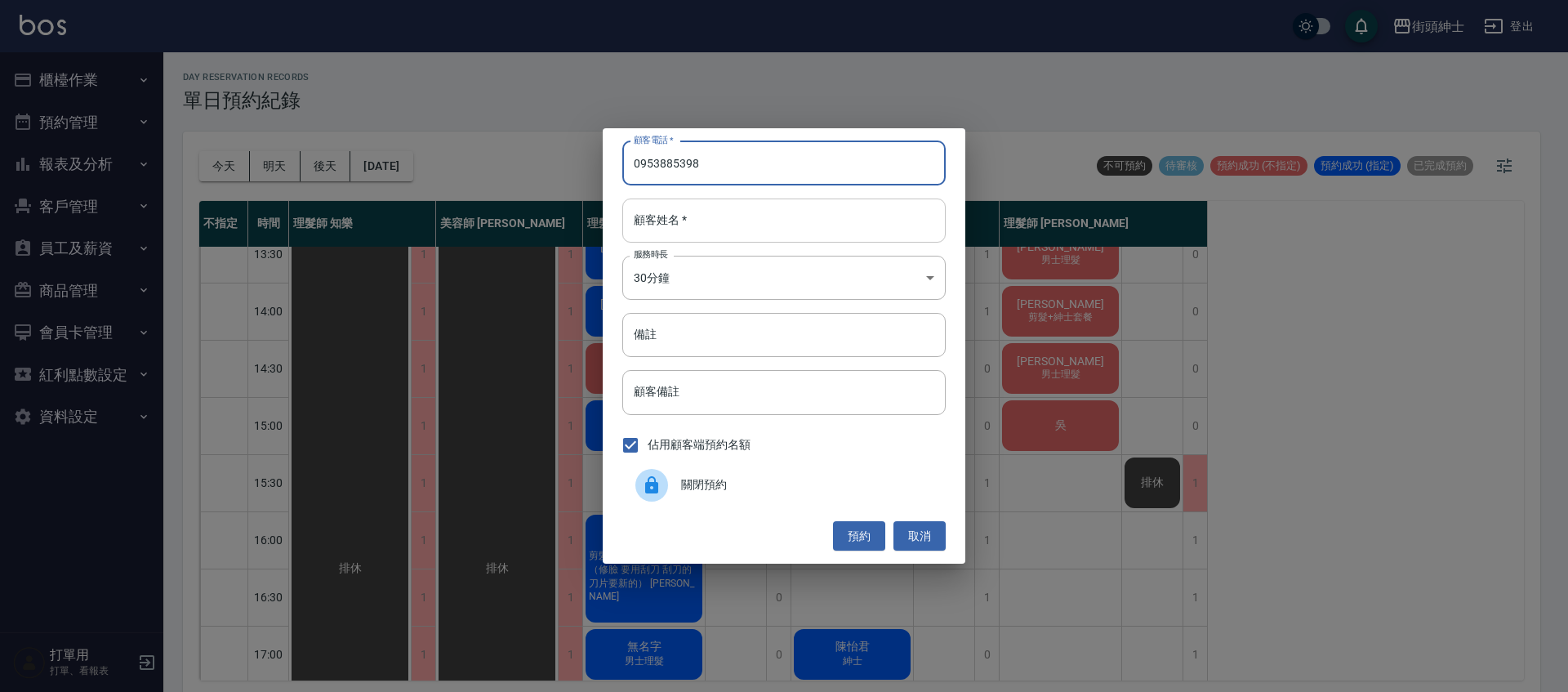
click at [699, 216] on input "顧客姓名   *" at bounding box center [783, 220] width 323 height 44
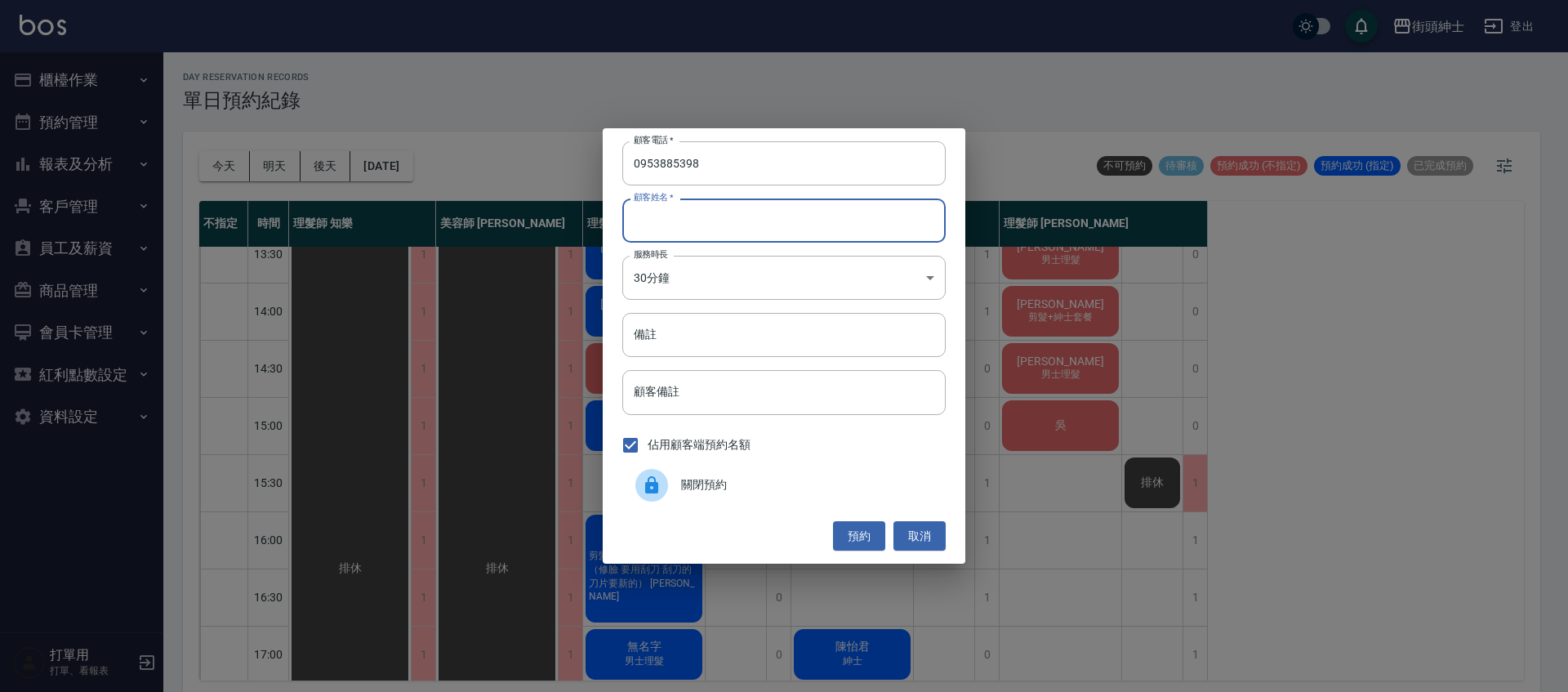
paste input "吳 電話: [PHONE_NUMBER]"
drag, startPoint x: 724, startPoint y: 225, endPoint x: 646, endPoint y: 224, distance: 78.0
click at [646, 224] on input "吳 電話: [PHONE_NUMBER]" at bounding box center [783, 220] width 323 height 44
type input "吳"
click at [839, 333] on input "備註" at bounding box center [783, 334] width 323 height 44
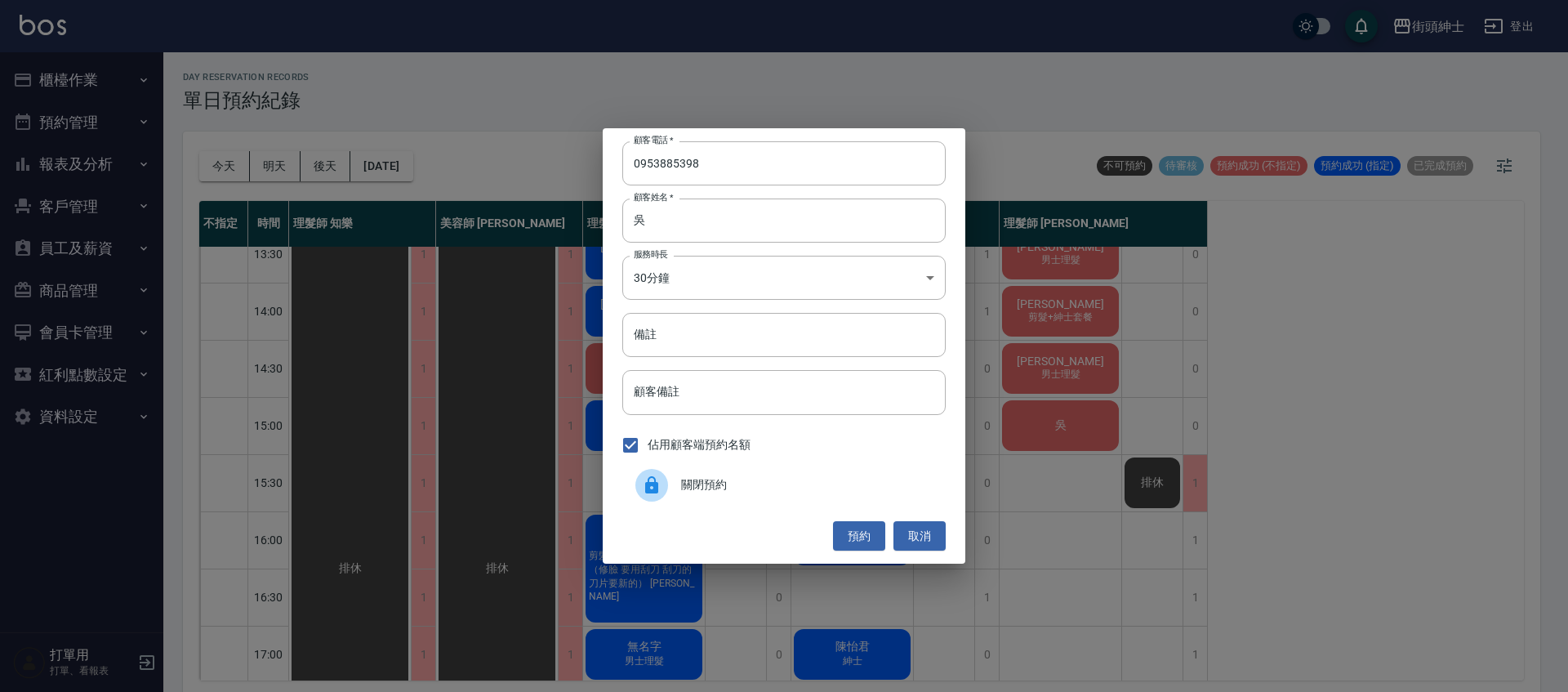
click at [1091, 576] on div "顧客電話   * [PHONE_NUMBER] 顧客電話   * 顧客姓名   * 吳 顧客姓名   * 服務時長 30分鐘 1 服務時長 備註 備註 顧客備…" at bounding box center [784, 346] width 1568 height 692
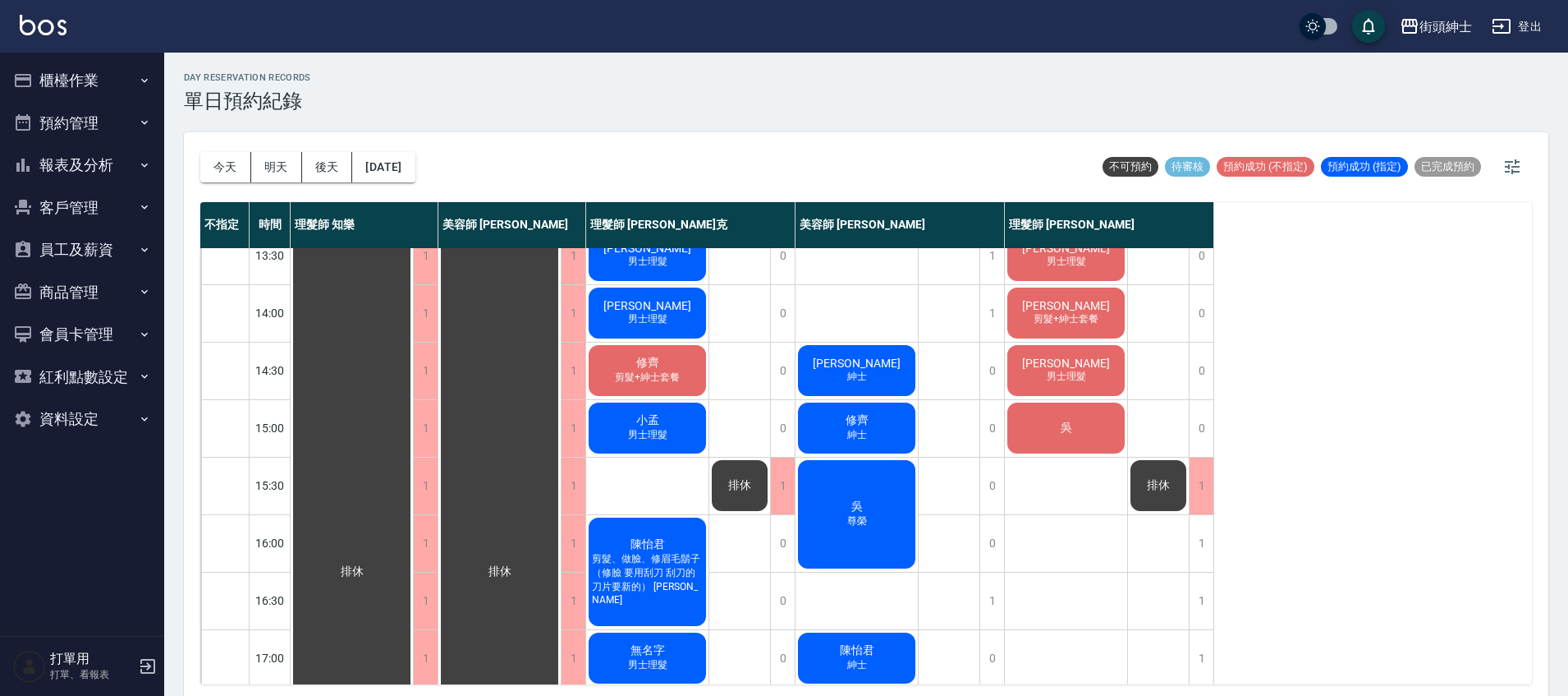
click at [1084, 373] on span "男士理髮" at bounding box center [1066, 377] width 46 height 14
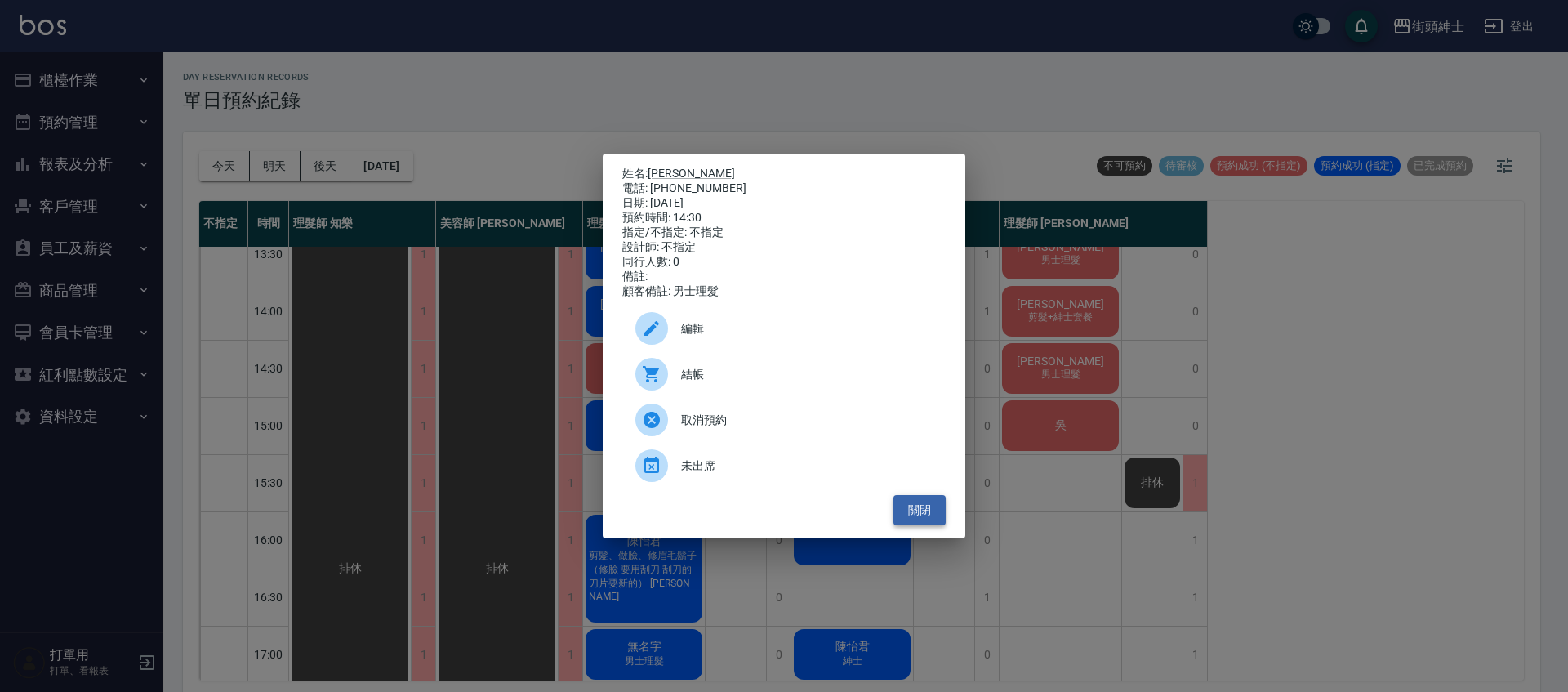
click at [934, 522] on button "關閉" at bounding box center [919, 509] width 52 height 30
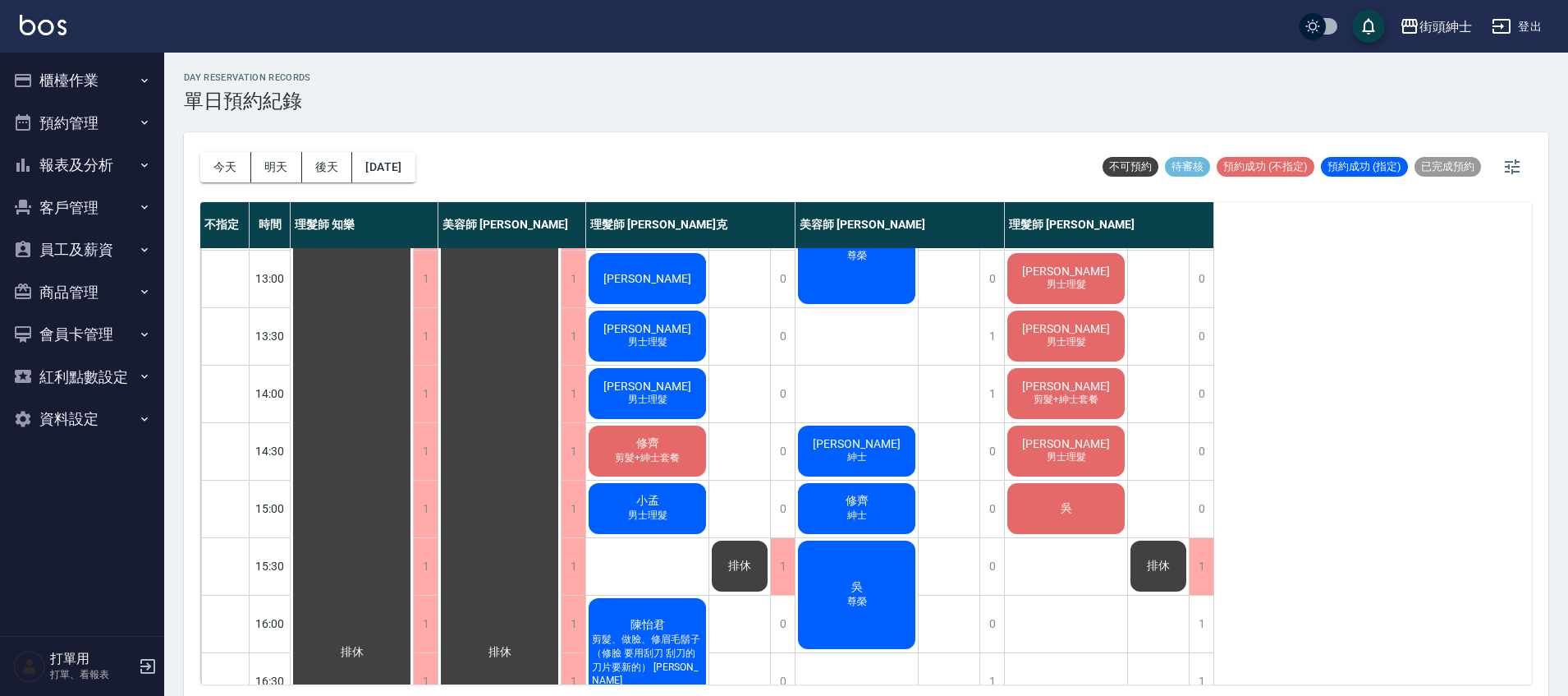
scroll to position [204, 0]
